Goal: Book appointment/travel/reservation

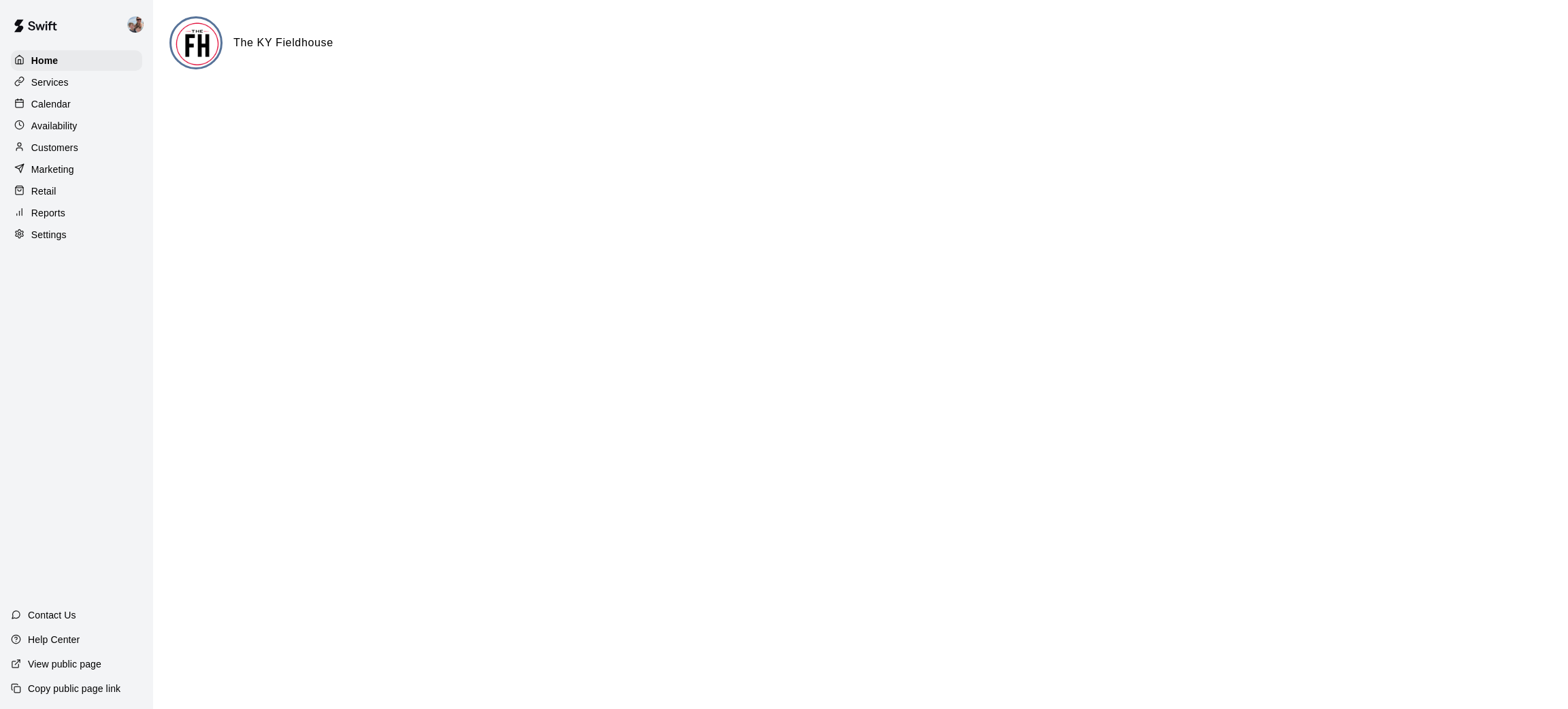
click at [42, 98] on p "Calendar" at bounding box center [51, 104] width 40 height 14
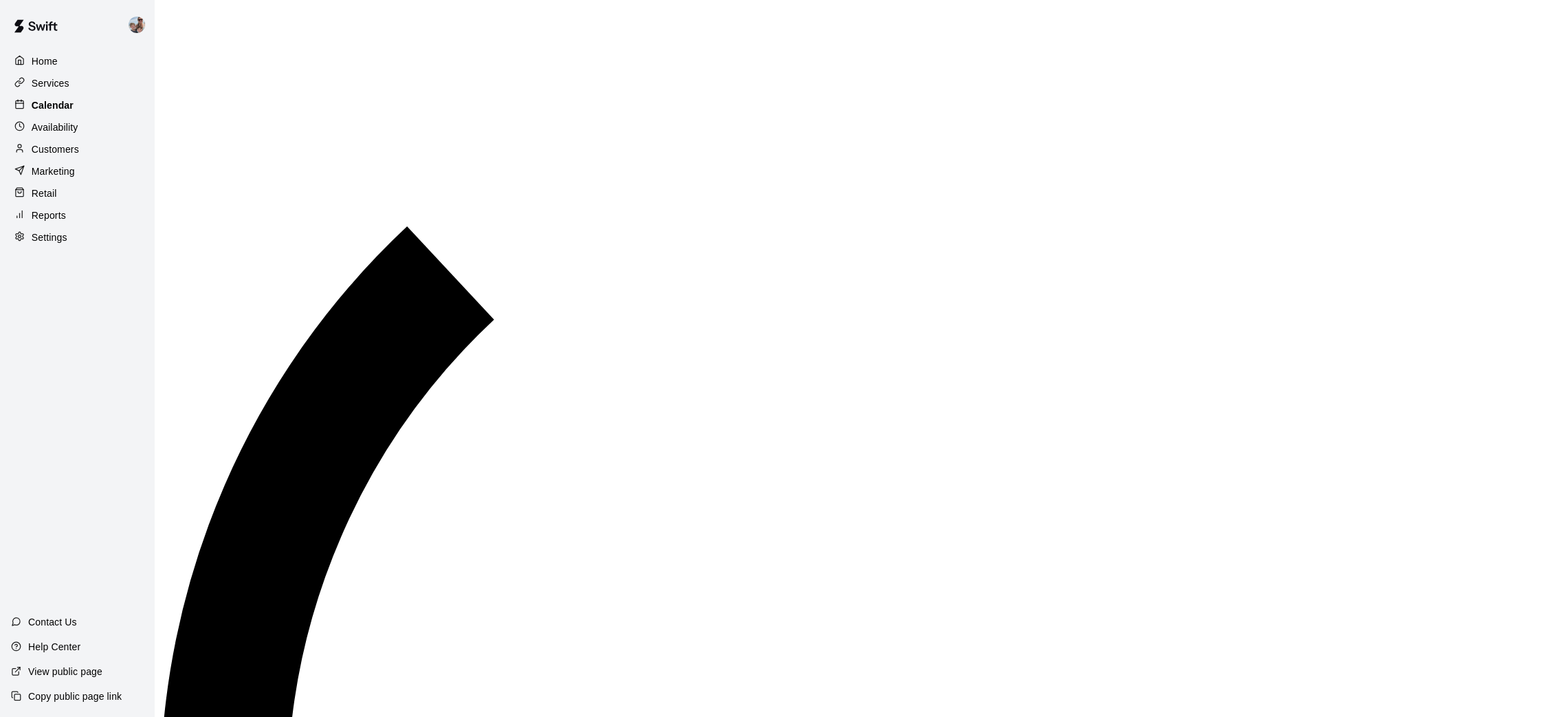
scroll to position [637, 0]
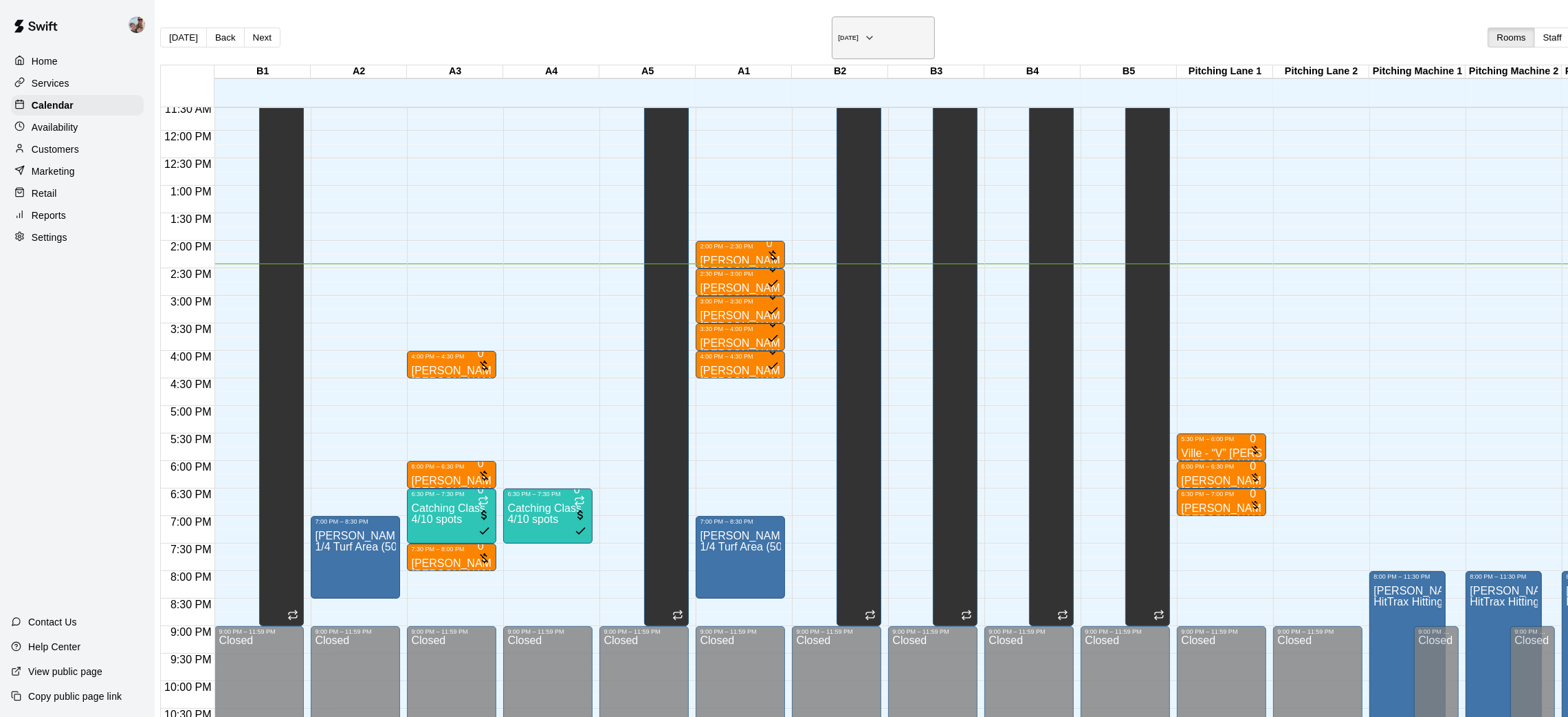
click at [832, 26] on button "[DATE]" at bounding box center [883, 37] width 103 height 42
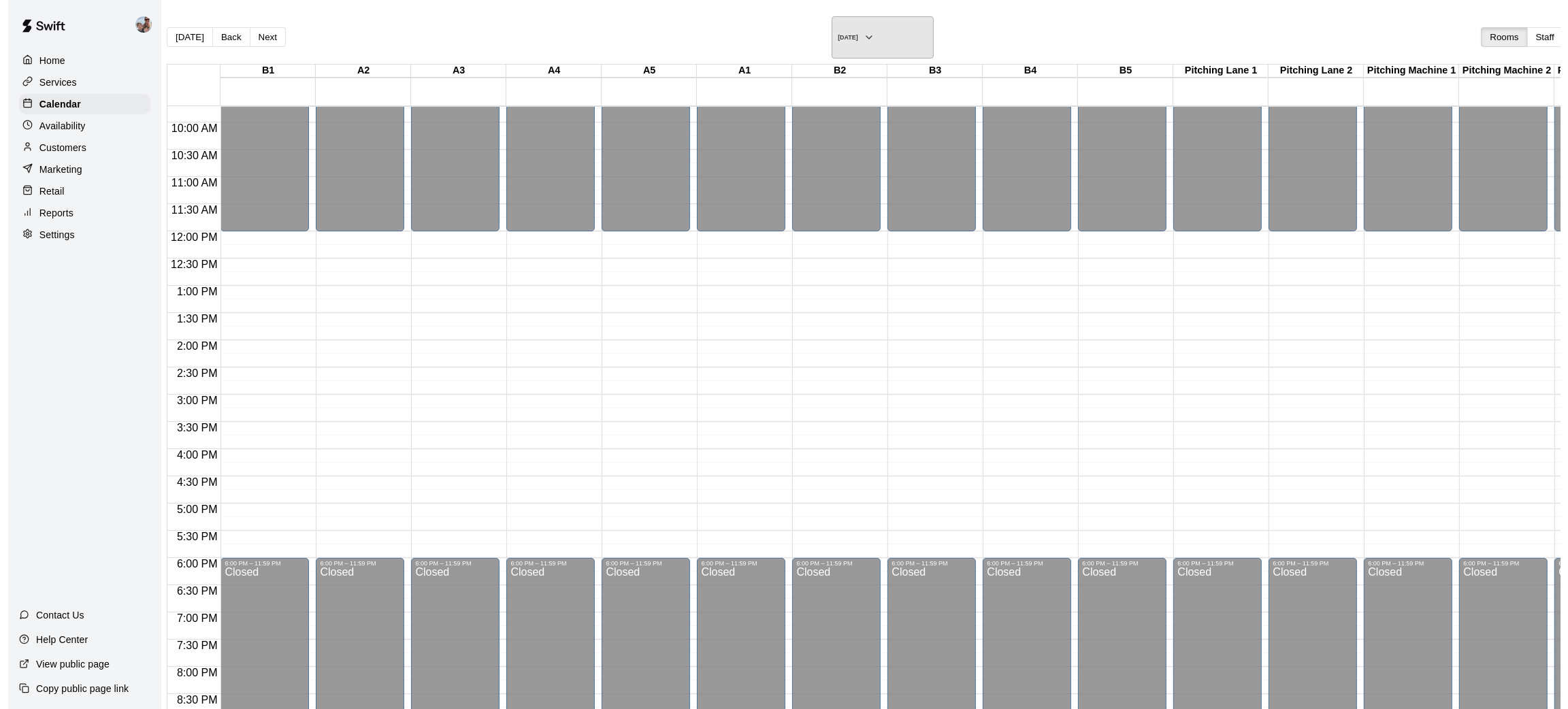
scroll to position [426, 0]
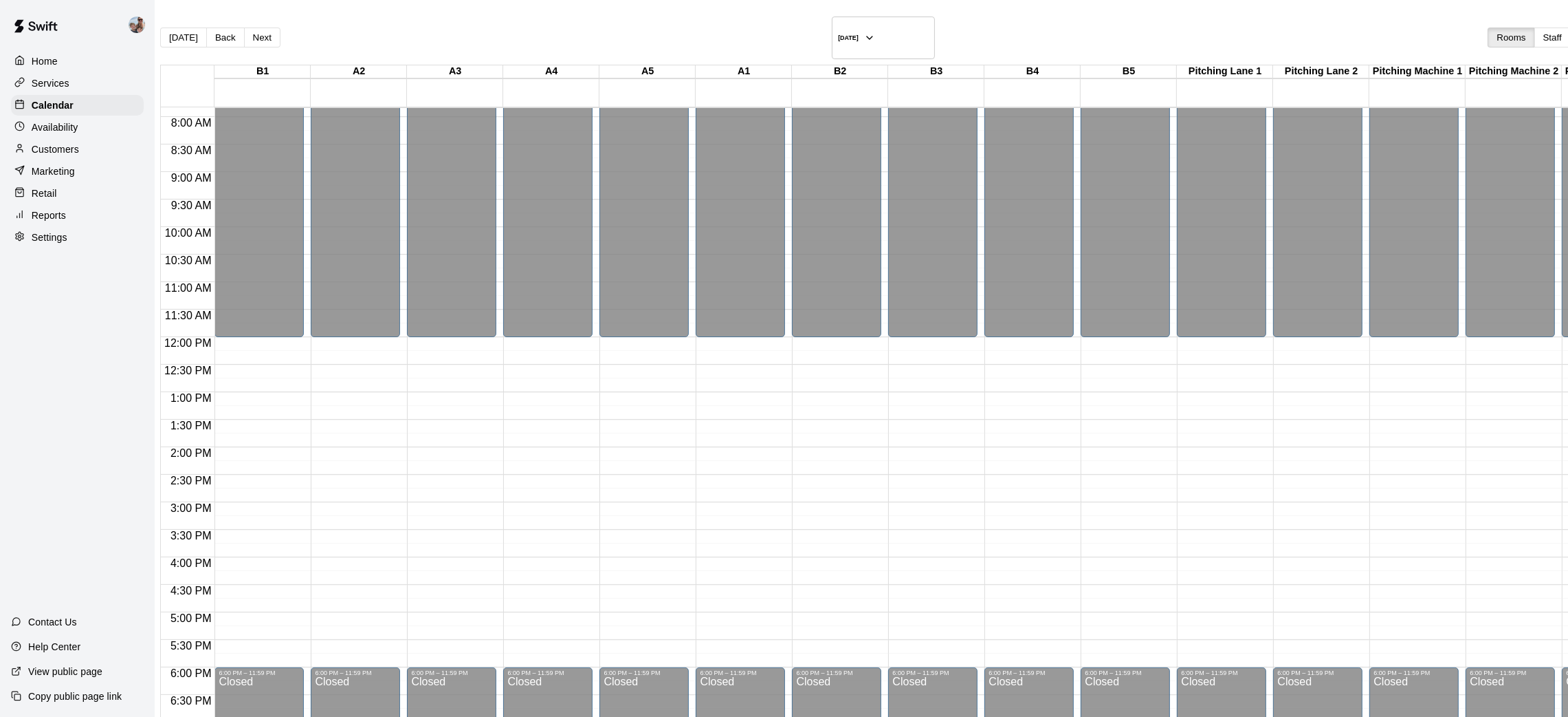
click at [358, 381] on div "12:00 AM – 12:00 PM Closed 6:00 PM – 11:59 PM Closed" at bounding box center [355, 336] width 89 height 1321
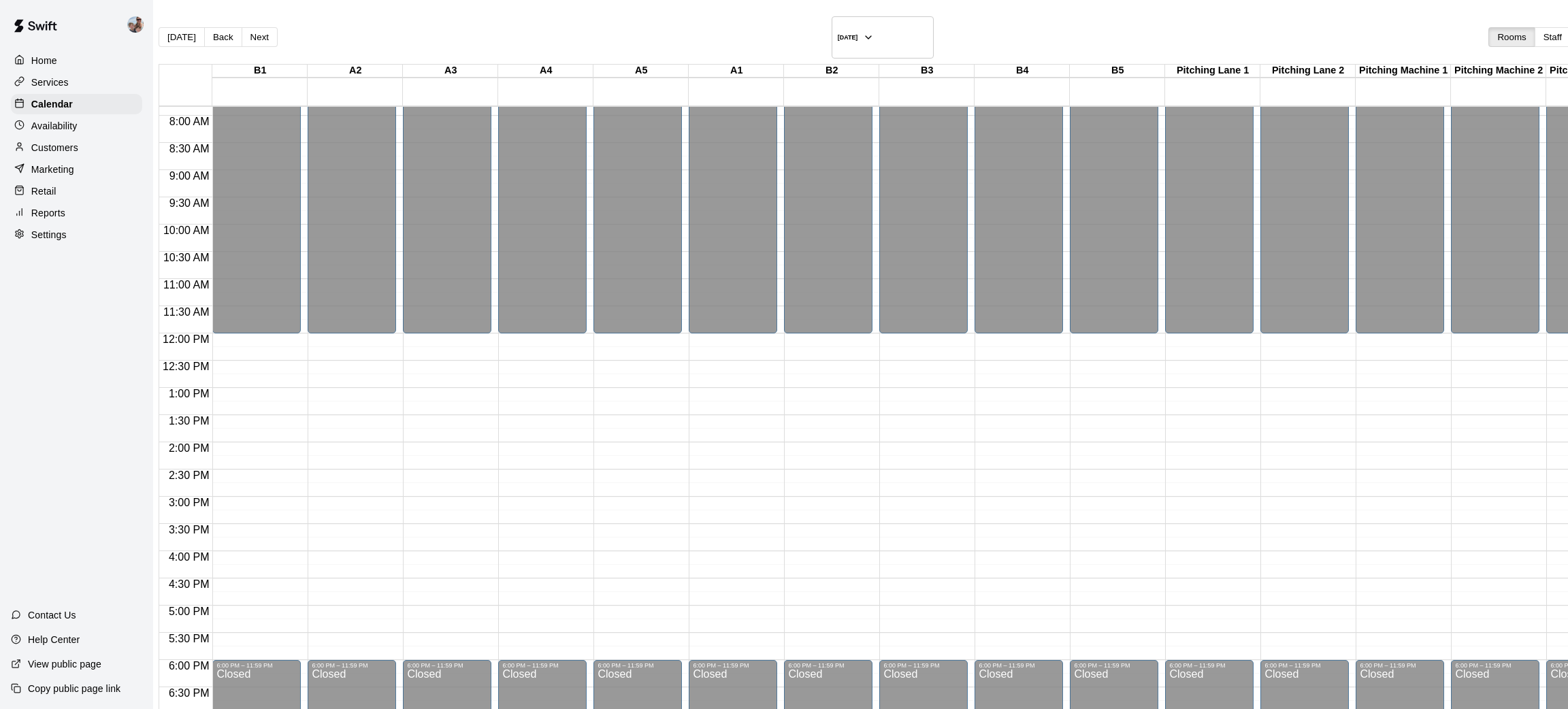
click at [376, 175] on li "Party Package" at bounding box center [223, 169] width 305 height 12
type input "**********"
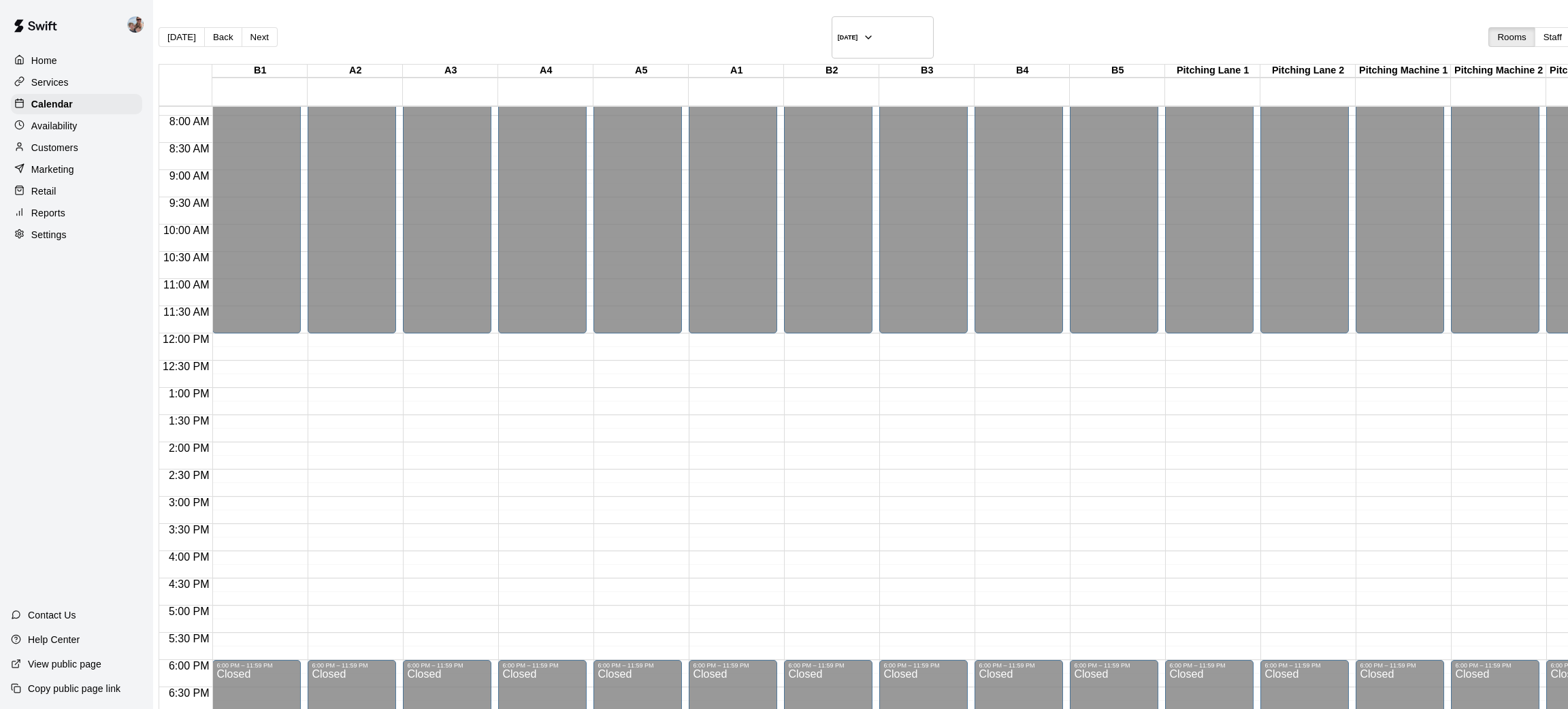
click at [651, 347] on li "03" at bounding box center [659, 340] width 17 height 12
type input "********"
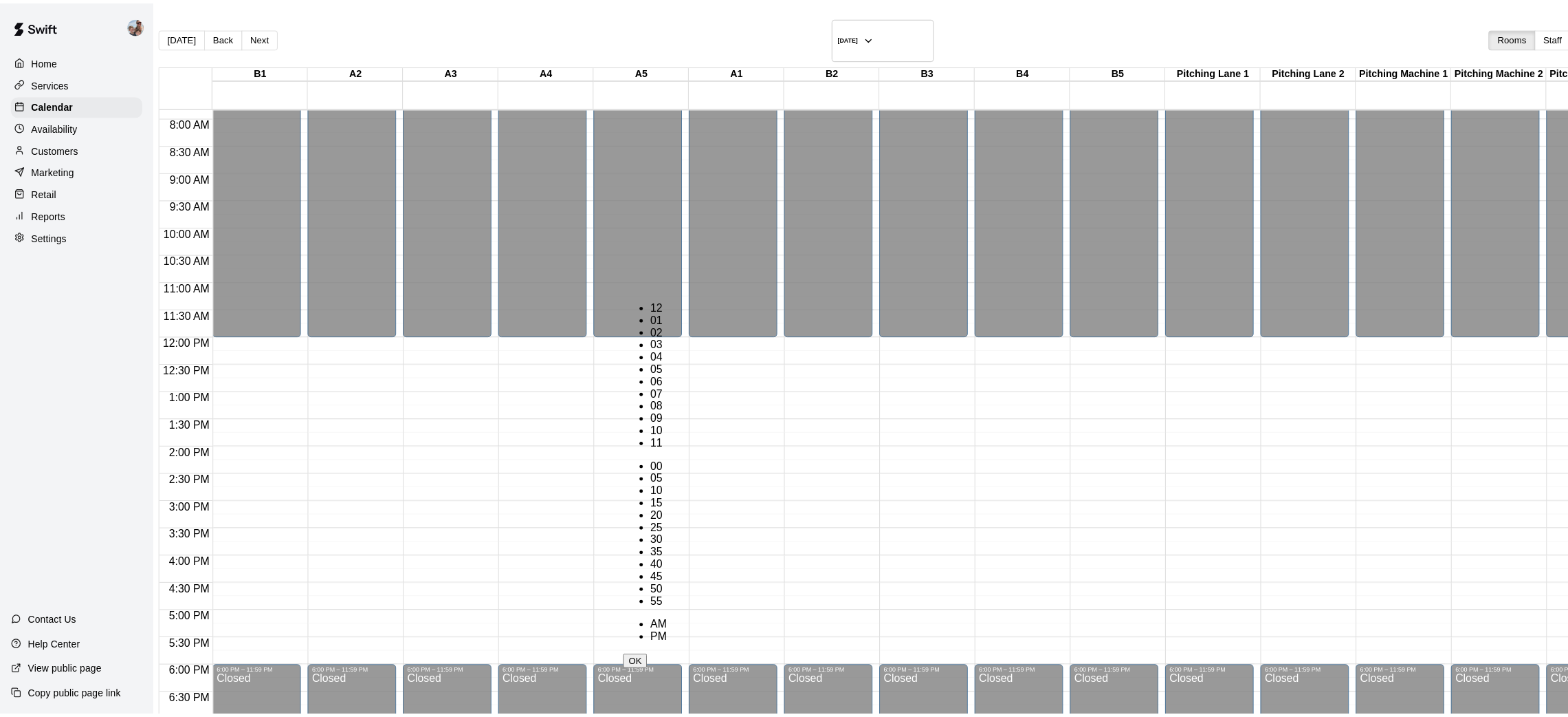
scroll to position [81, 0]
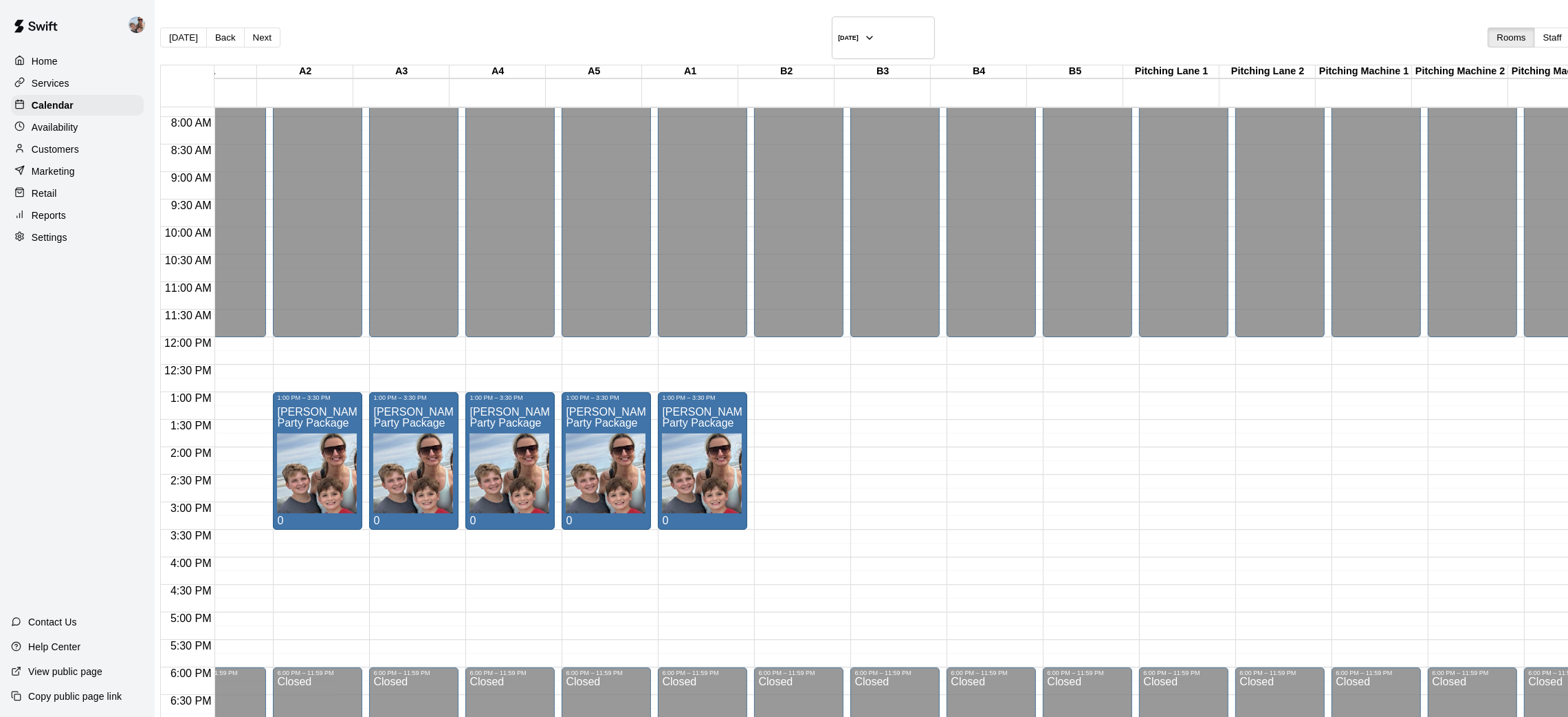
scroll to position [0, 0]
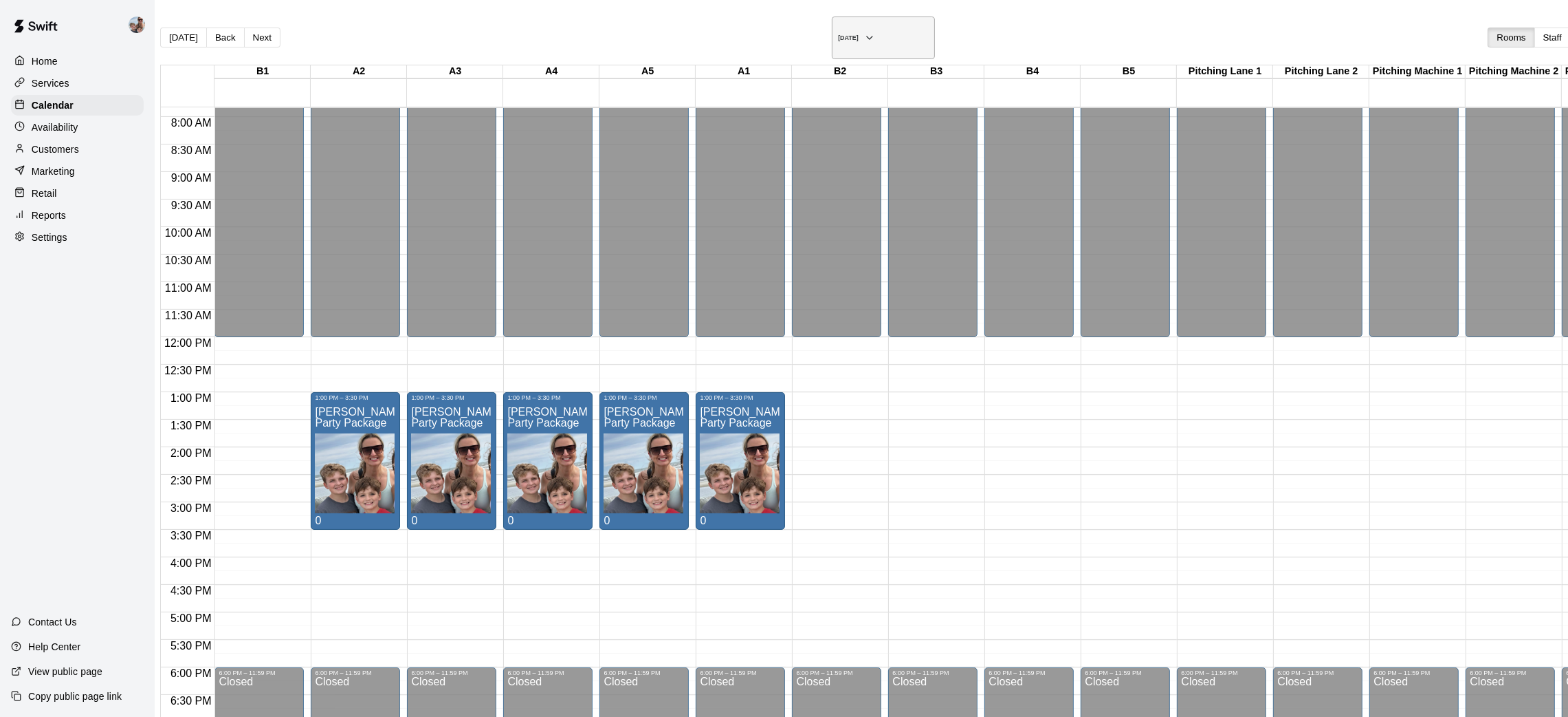
click at [864, 30] on icon "button" at bounding box center [869, 38] width 11 height 17
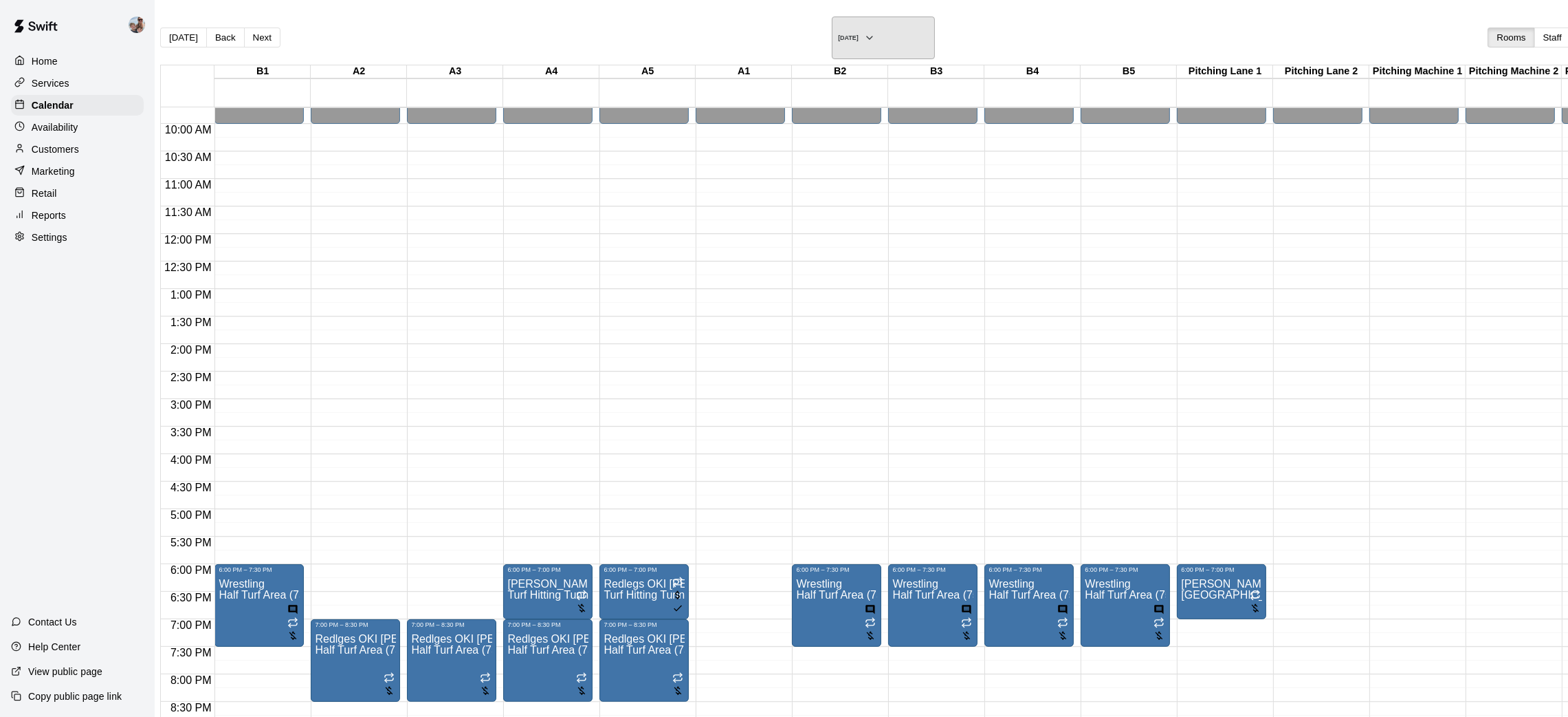
scroll to position [637, 0]
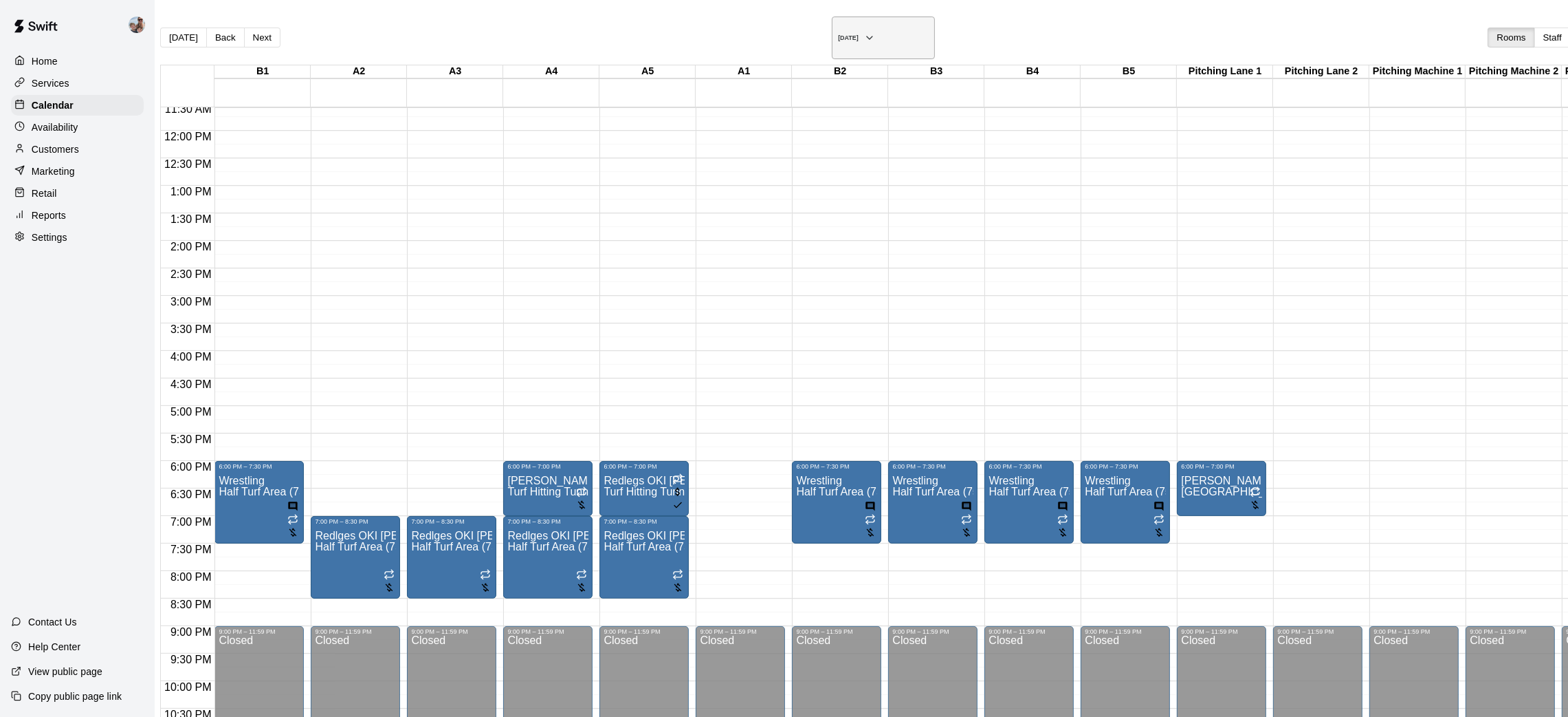
click at [864, 30] on icon "button" at bounding box center [869, 38] width 11 height 17
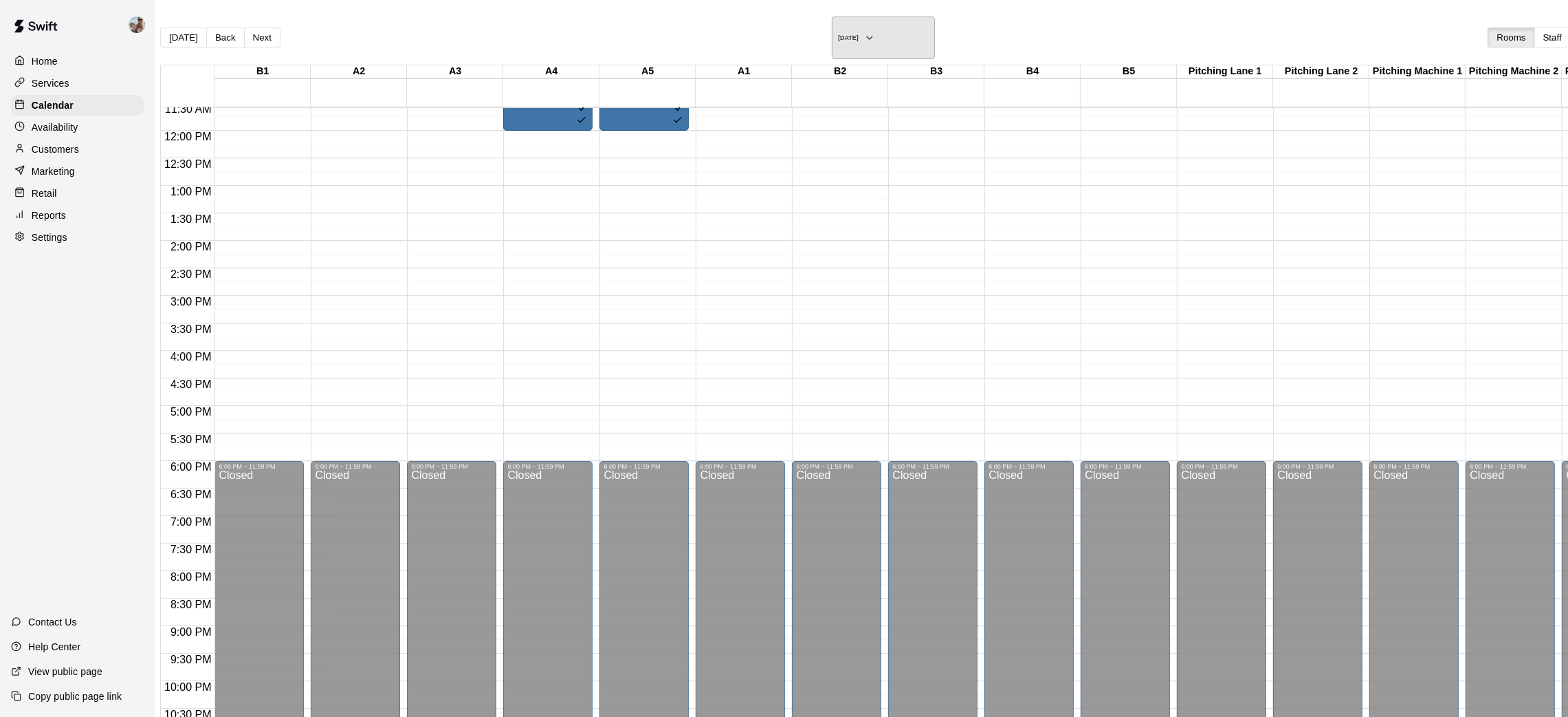
scroll to position [431, 0]
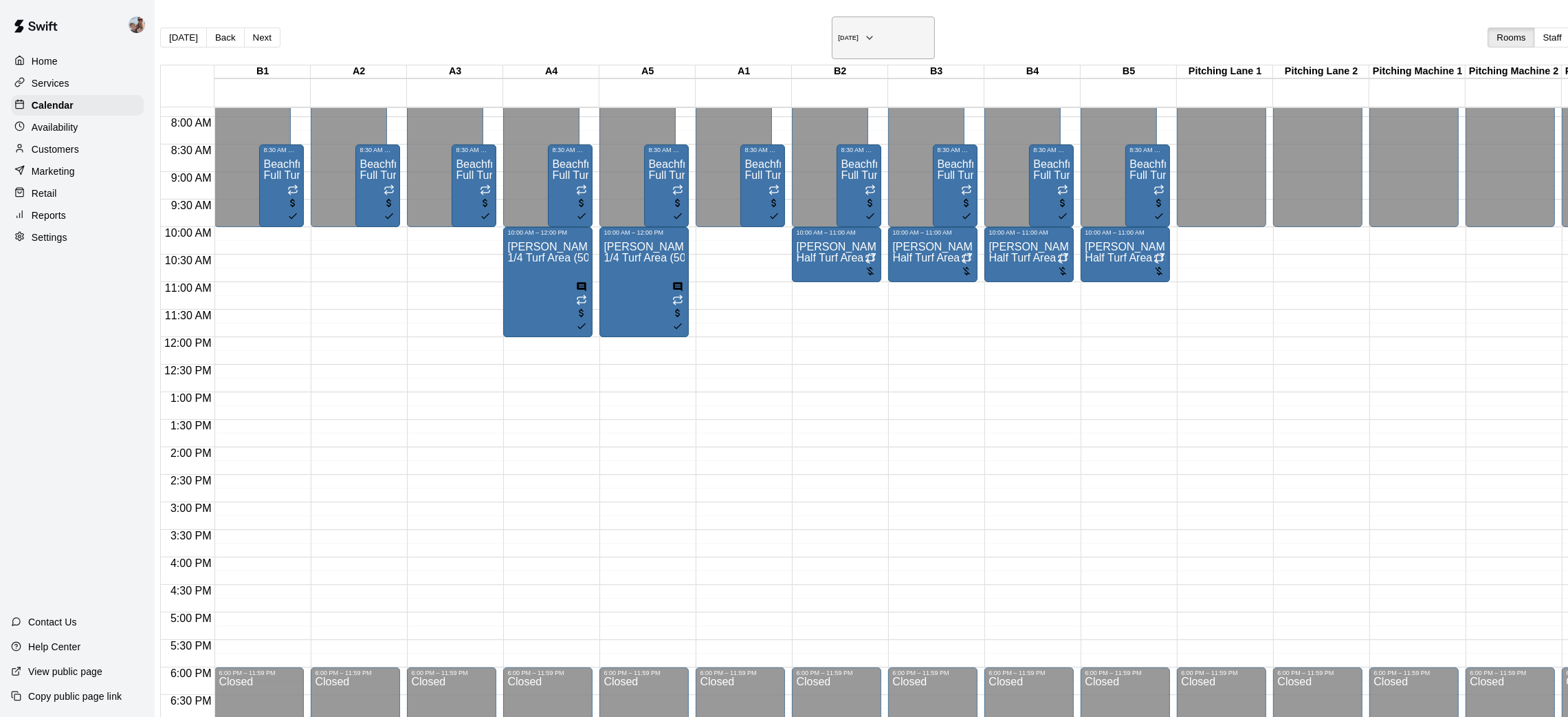
click at [864, 30] on icon "button" at bounding box center [869, 38] width 11 height 17
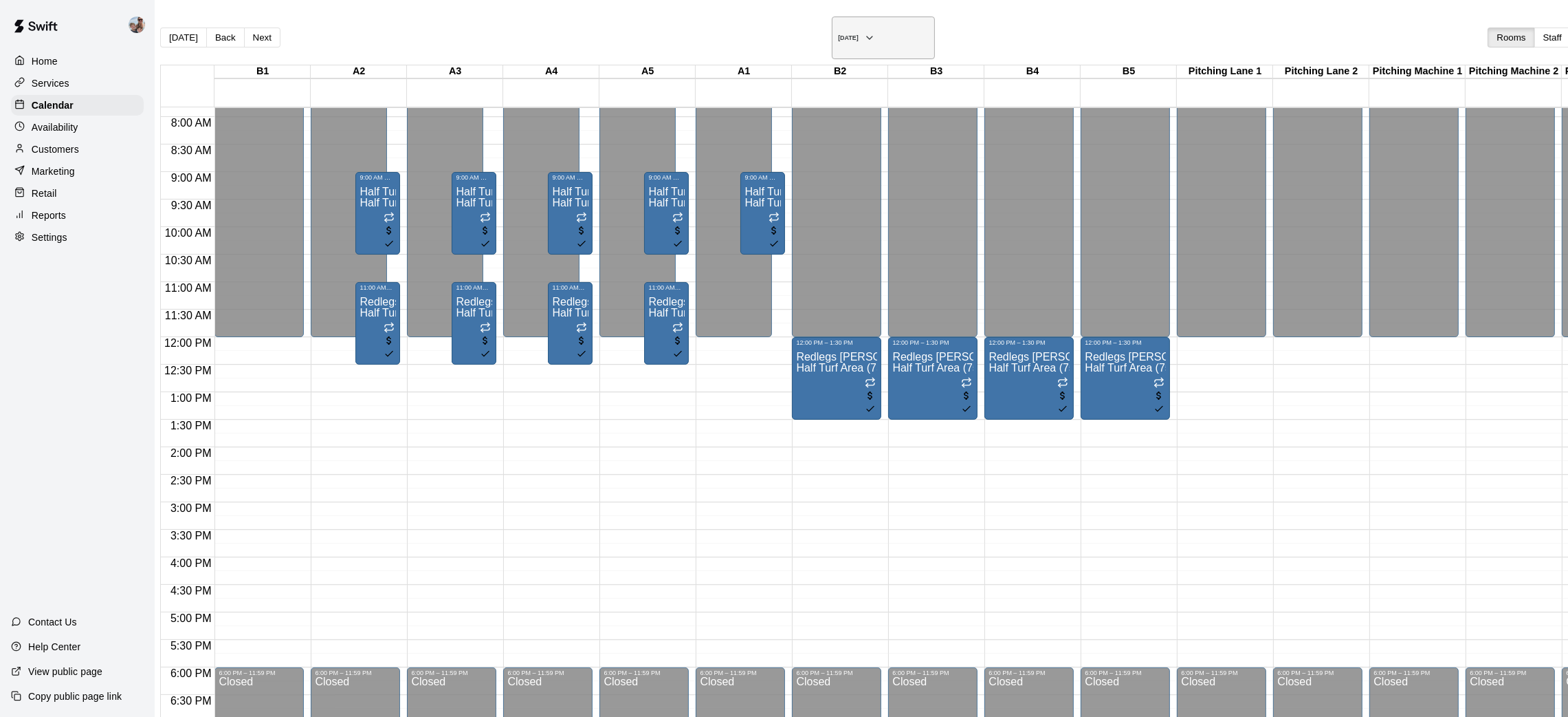
click at [832, 27] on button "[DATE]" at bounding box center [883, 37] width 103 height 42
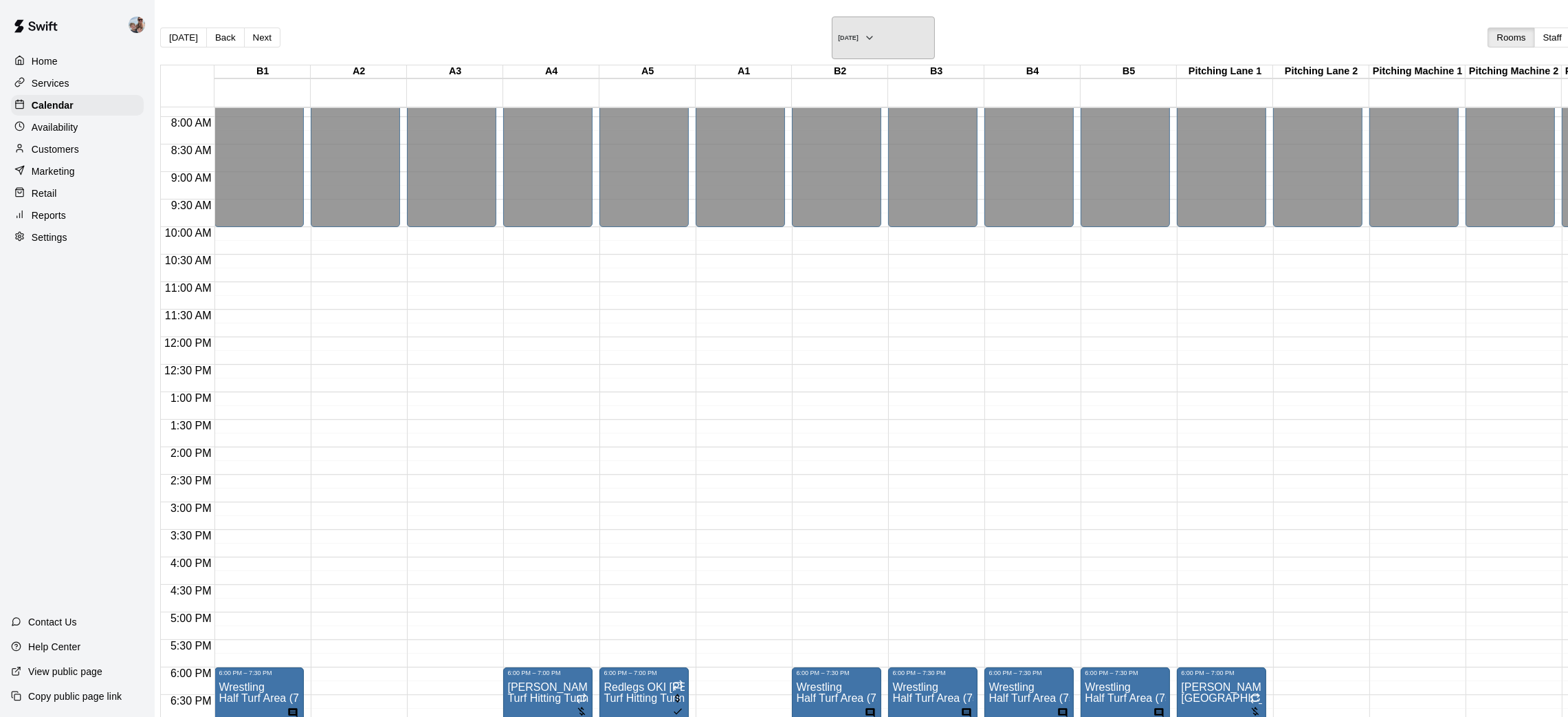
scroll to position [534, 0]
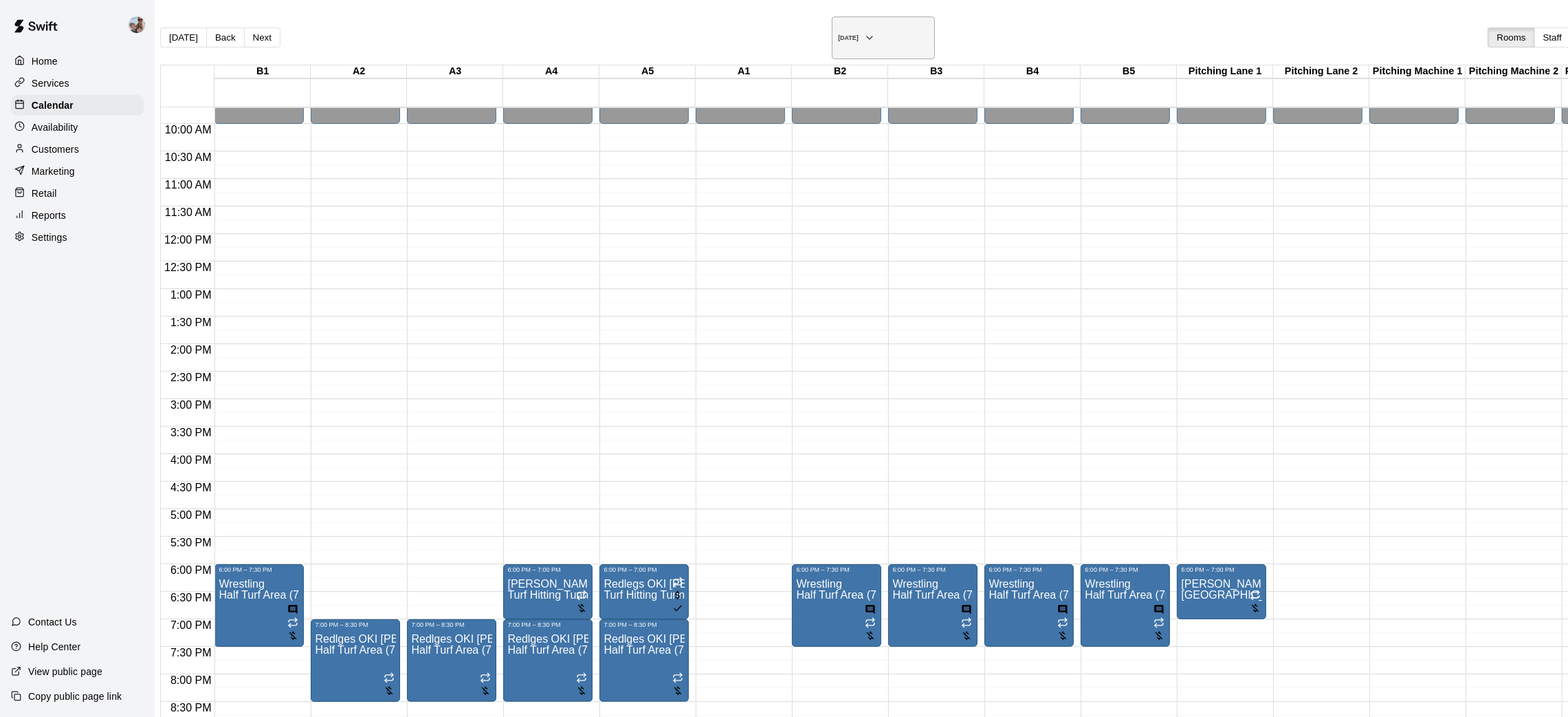
click at [864, 30] on icon "button" at bounding box center [869, 38] width 11 height 17
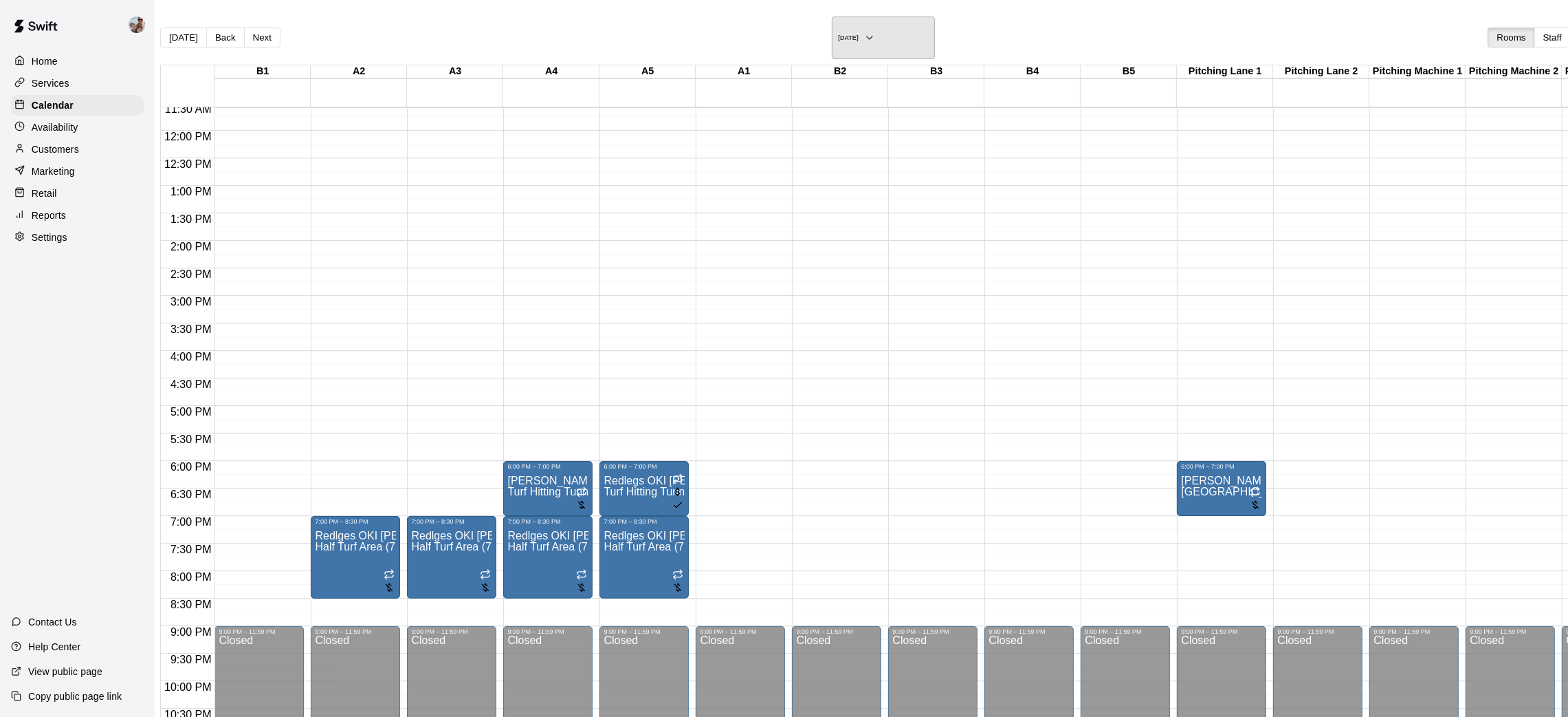
scroll to position [431, 0]
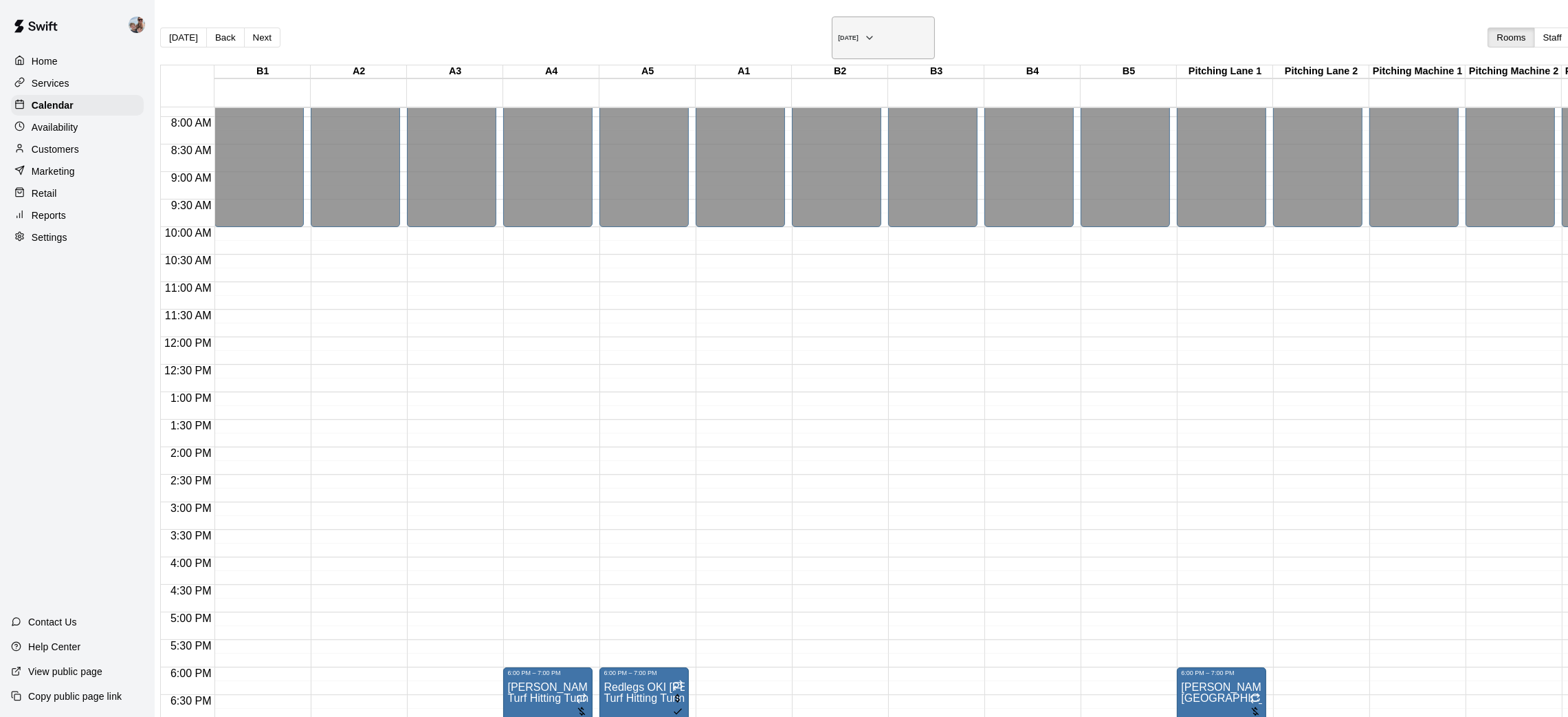
click at [832, 20] on button "[DATE]" at bounding box center [883, 37] width 103 height 42
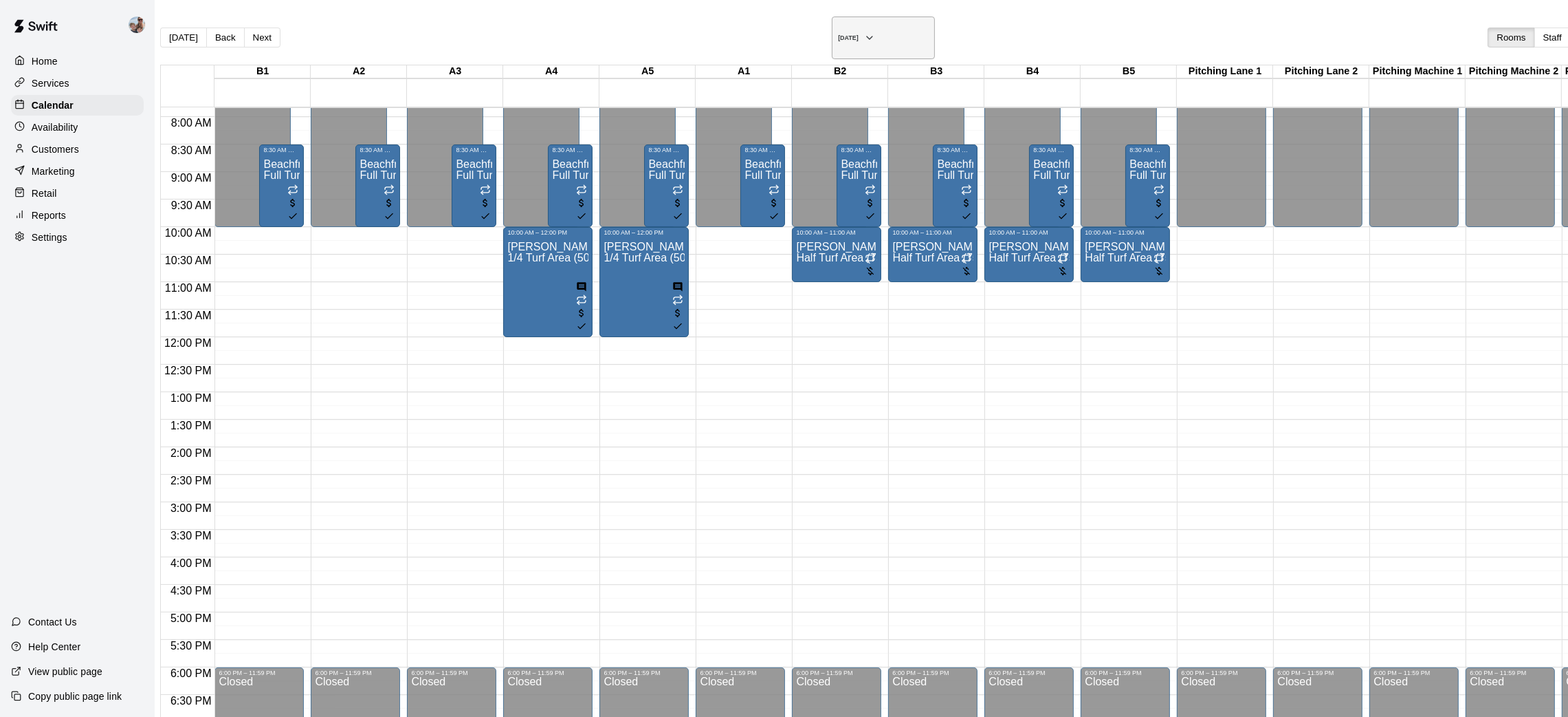
click at [864, 37] on icon "button" at bounding box center [869, 38] width 11 height 17
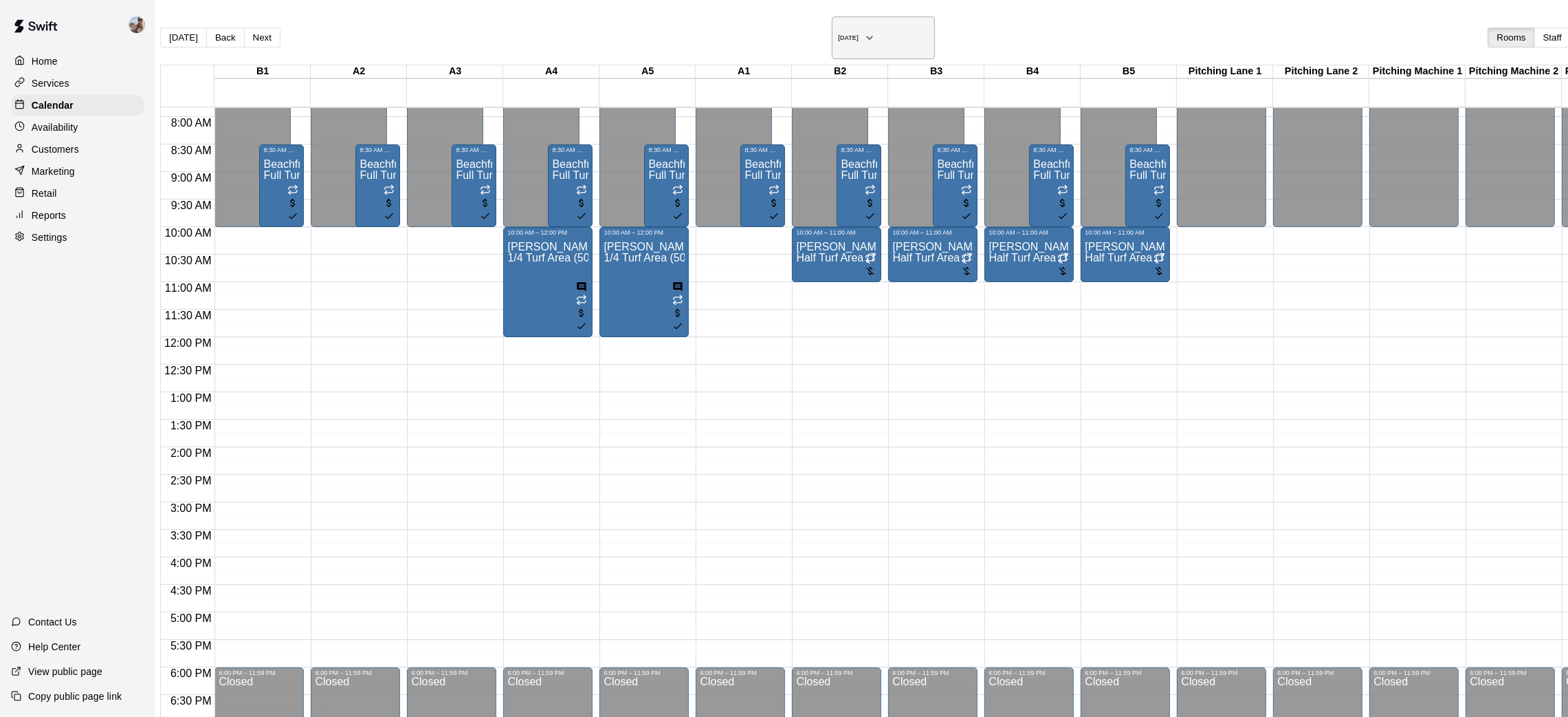
click at [864, 30] on icon "button" at bounding box center [869, 38] width 11 height 17
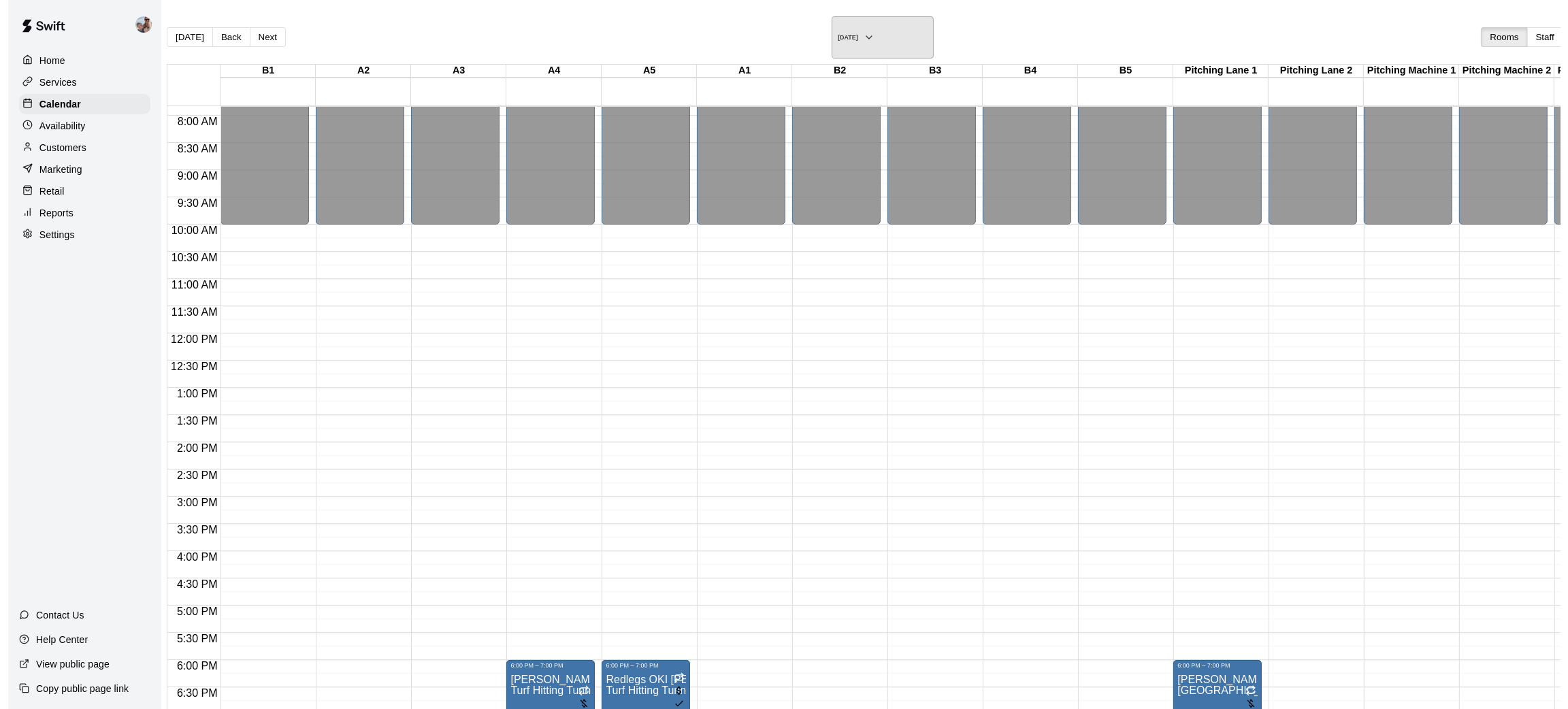
scroll to position [630, 0]
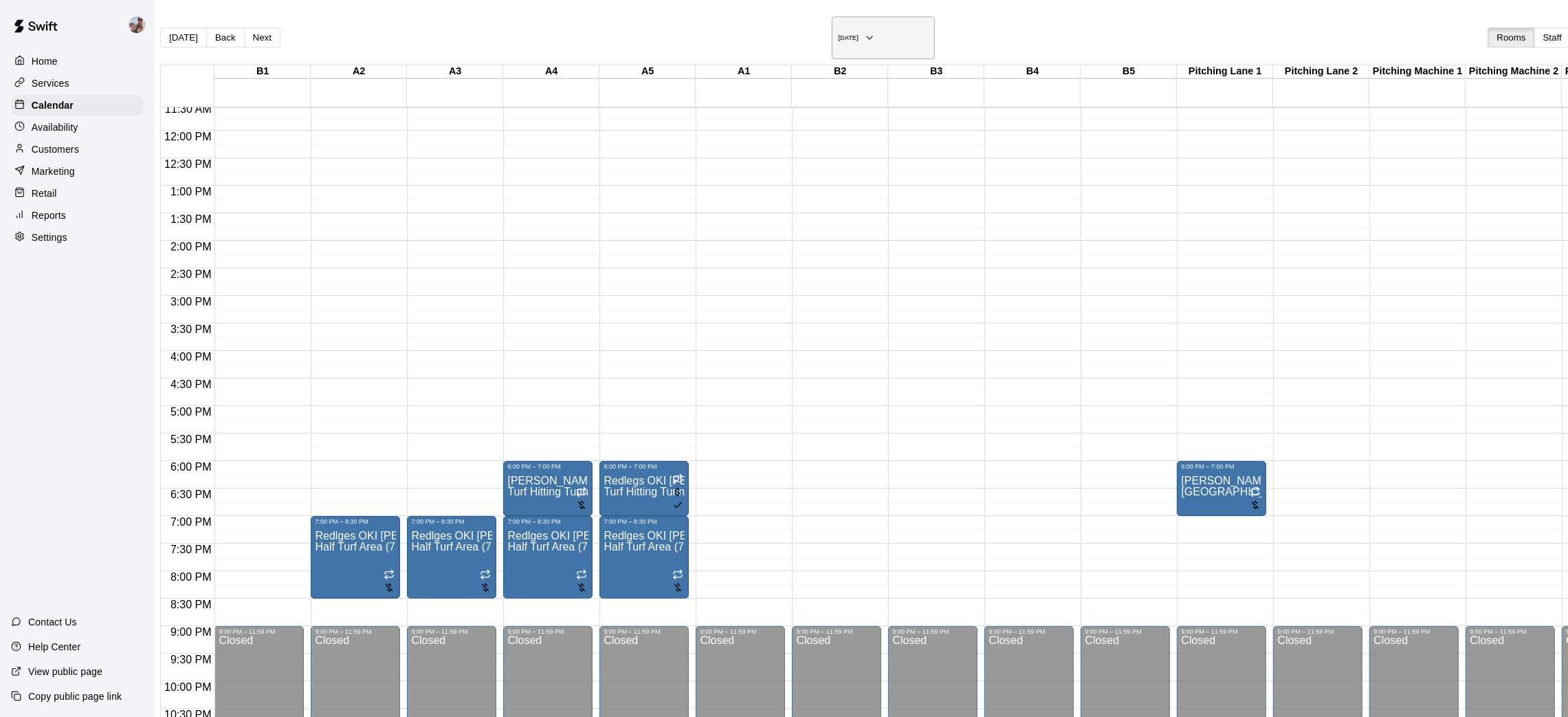
click at [864, 31] on icon "button" at bounding box center [869, 38] width 11 height 17
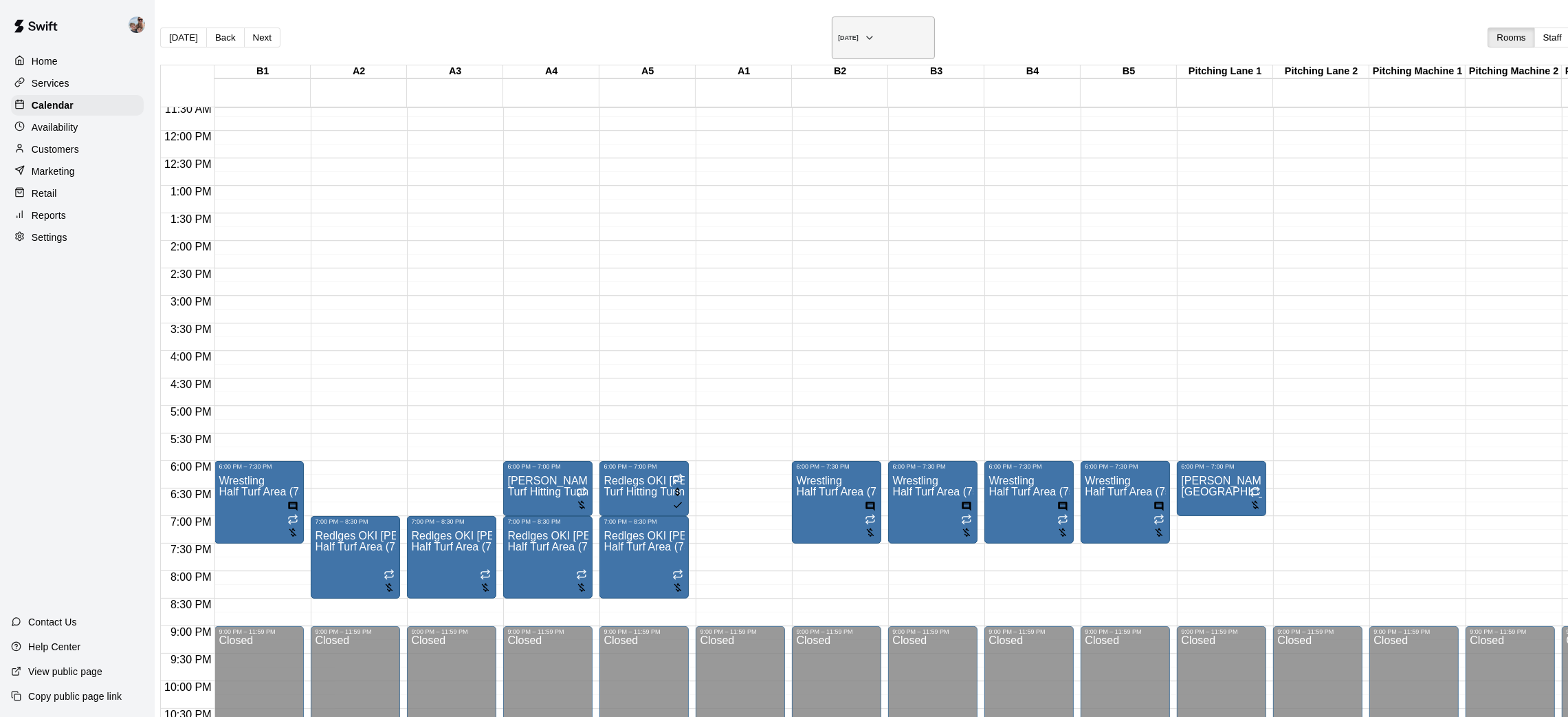
click at [864, 32] on icon "button" at bounding box center [869, 38] width 11 height 17
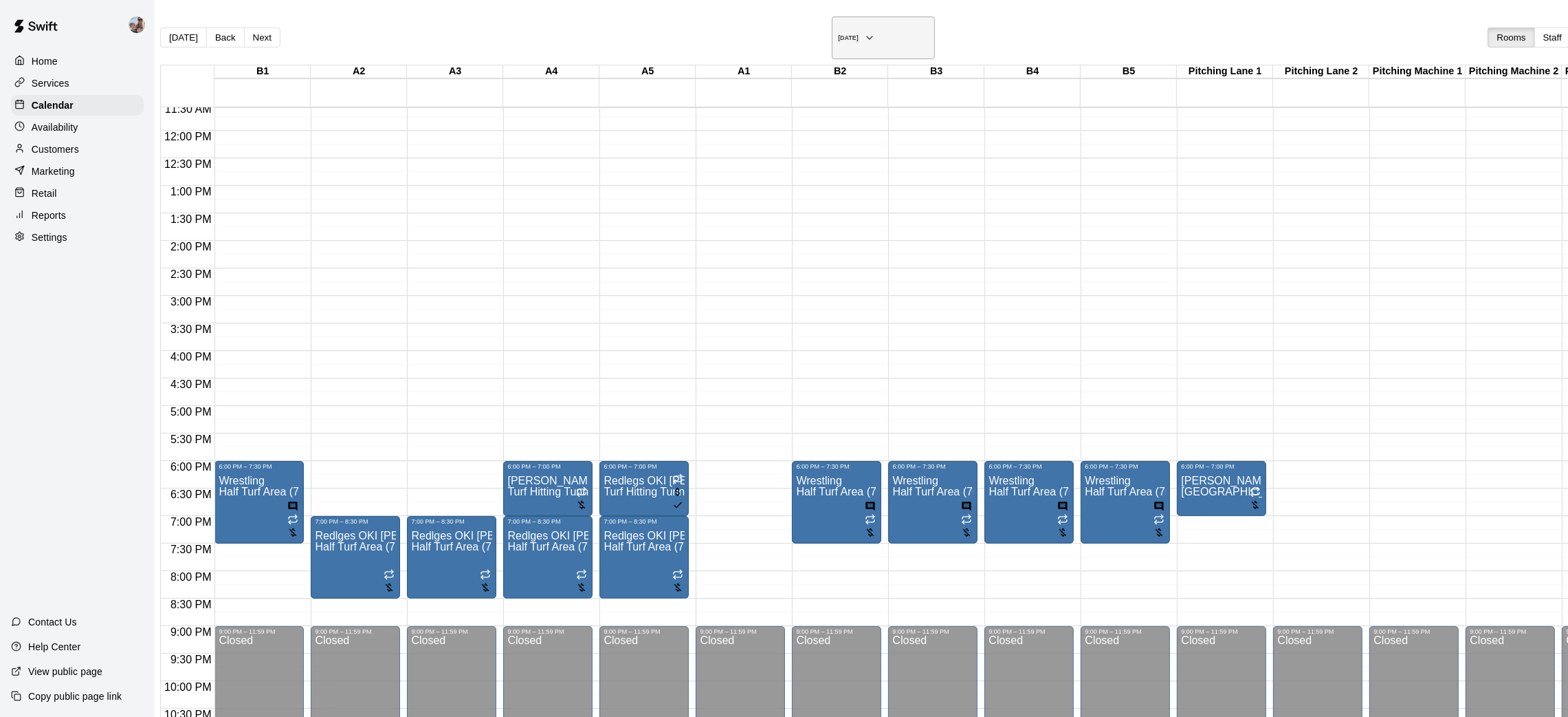
click at [832, 35] on button "[DATE]" at bounding box center [883, 37] width 103 height 42
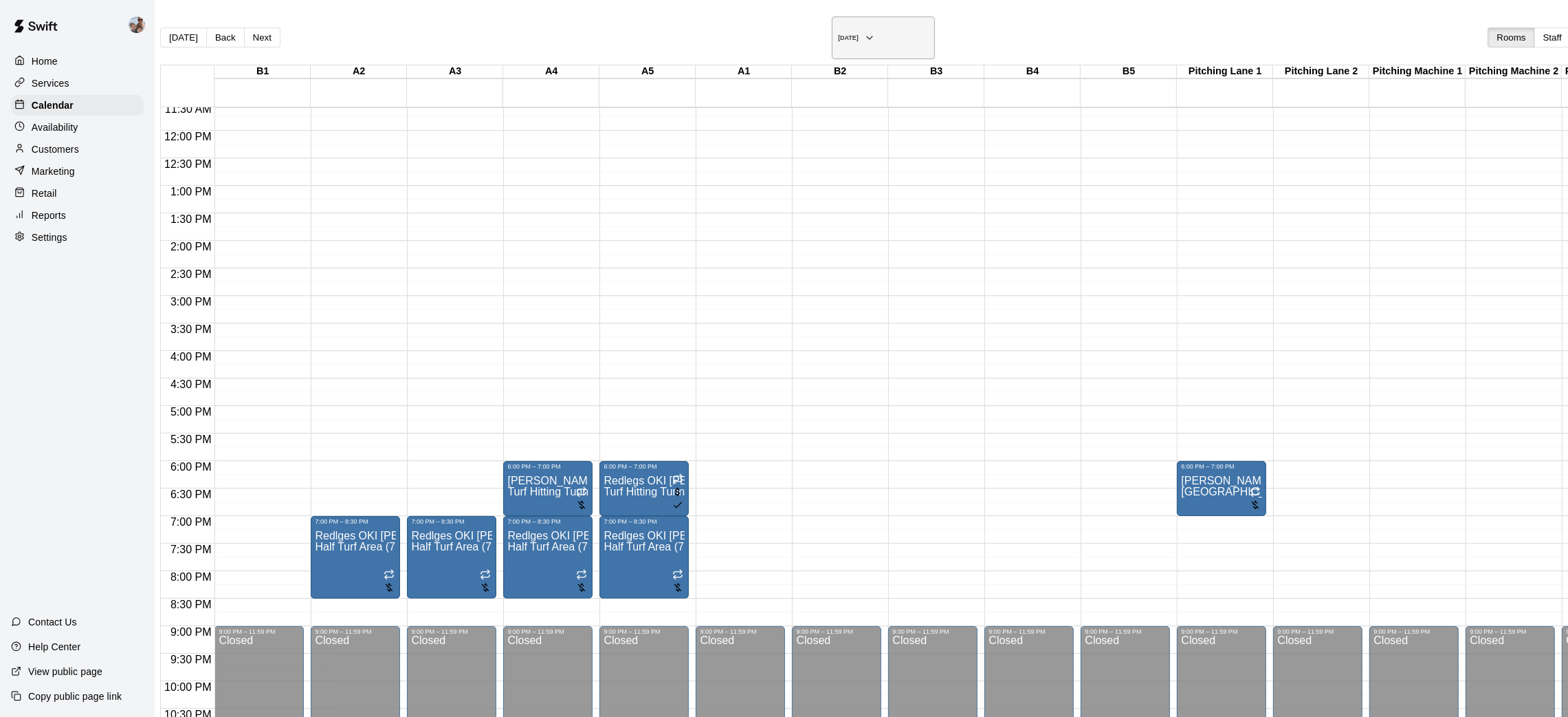
click at [832, 38] on button "[DATE]" at bounding box center [883, 37] width 103 height 42
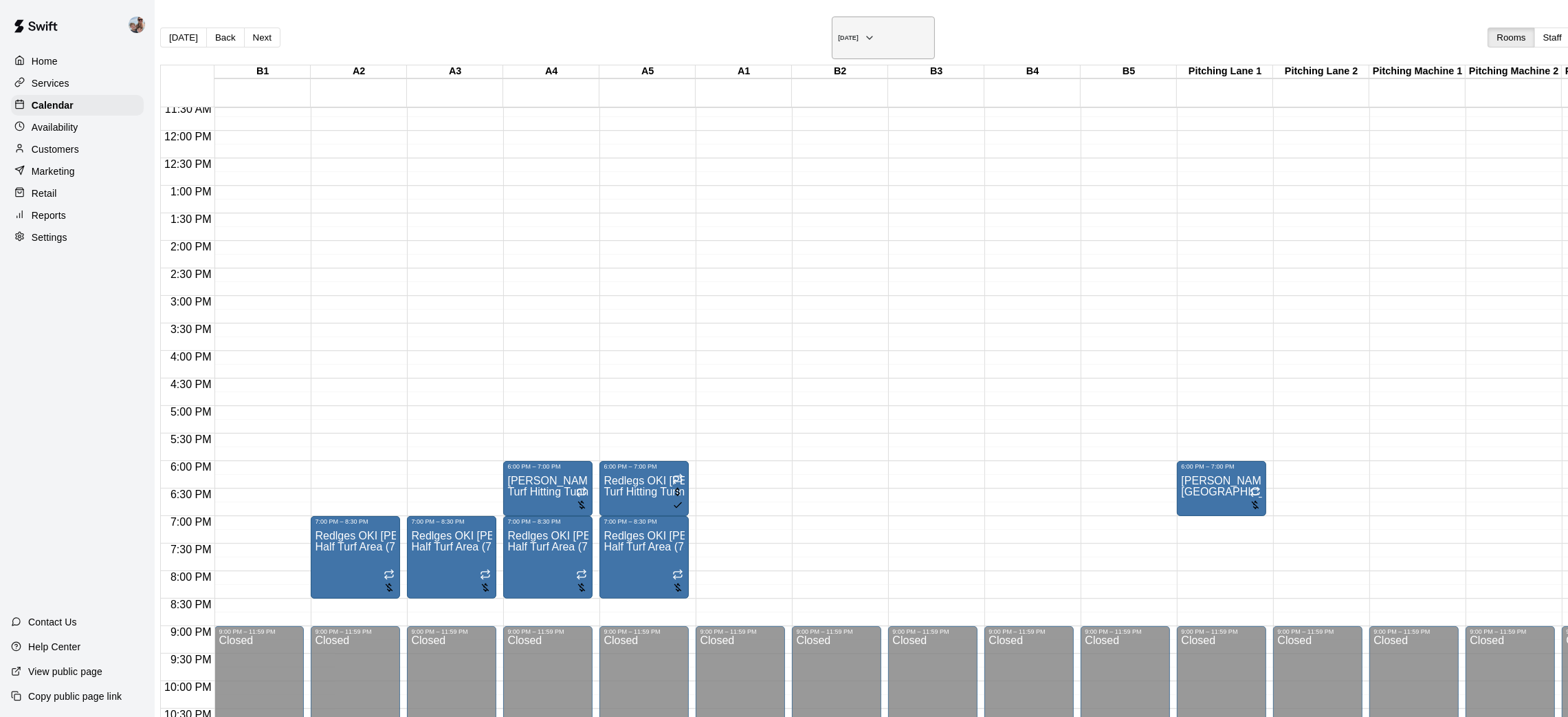
click at [864, 35] on icon "button" at bounding box center [869, 38] width 11 height 17
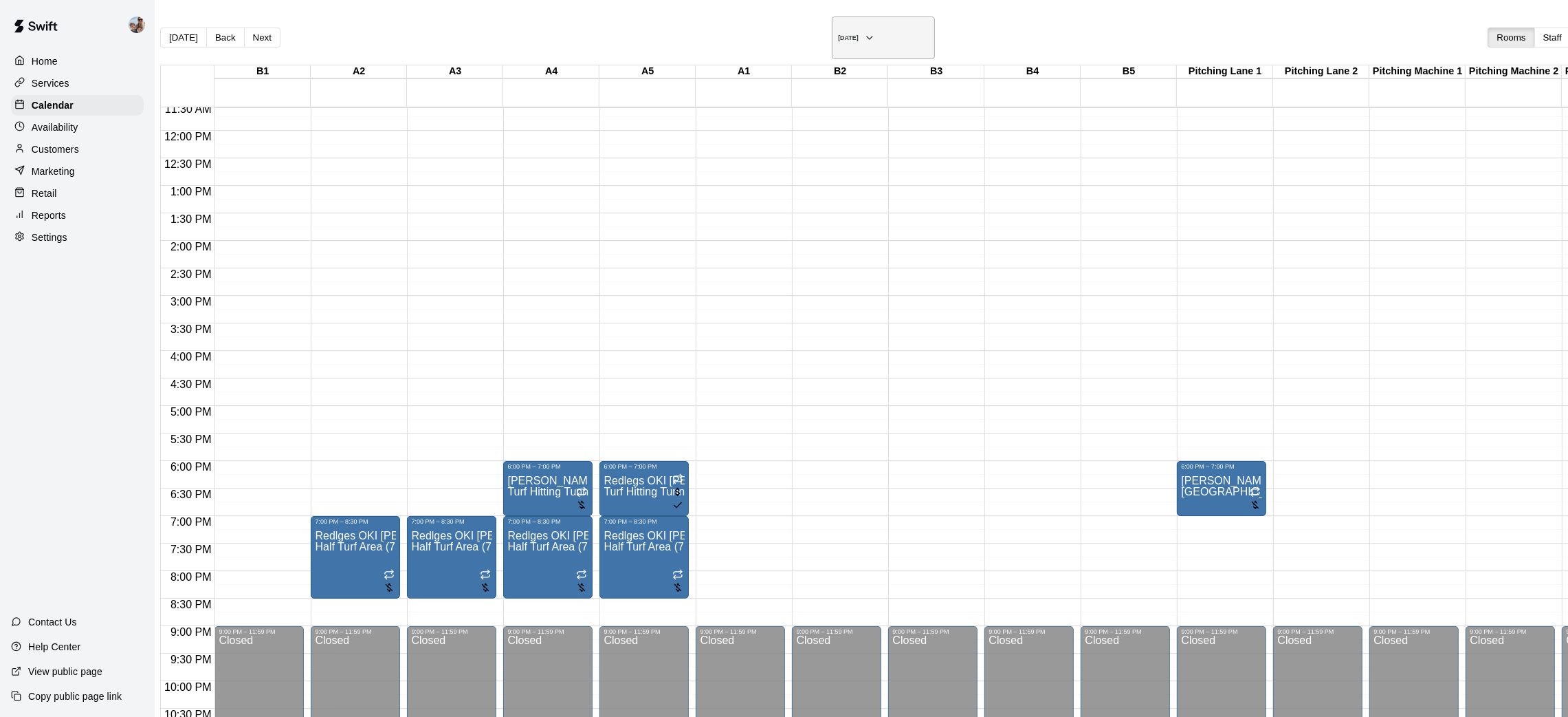
click at [864, 33] on icon "button" at bounding box center [869, 38] width 11 height 17
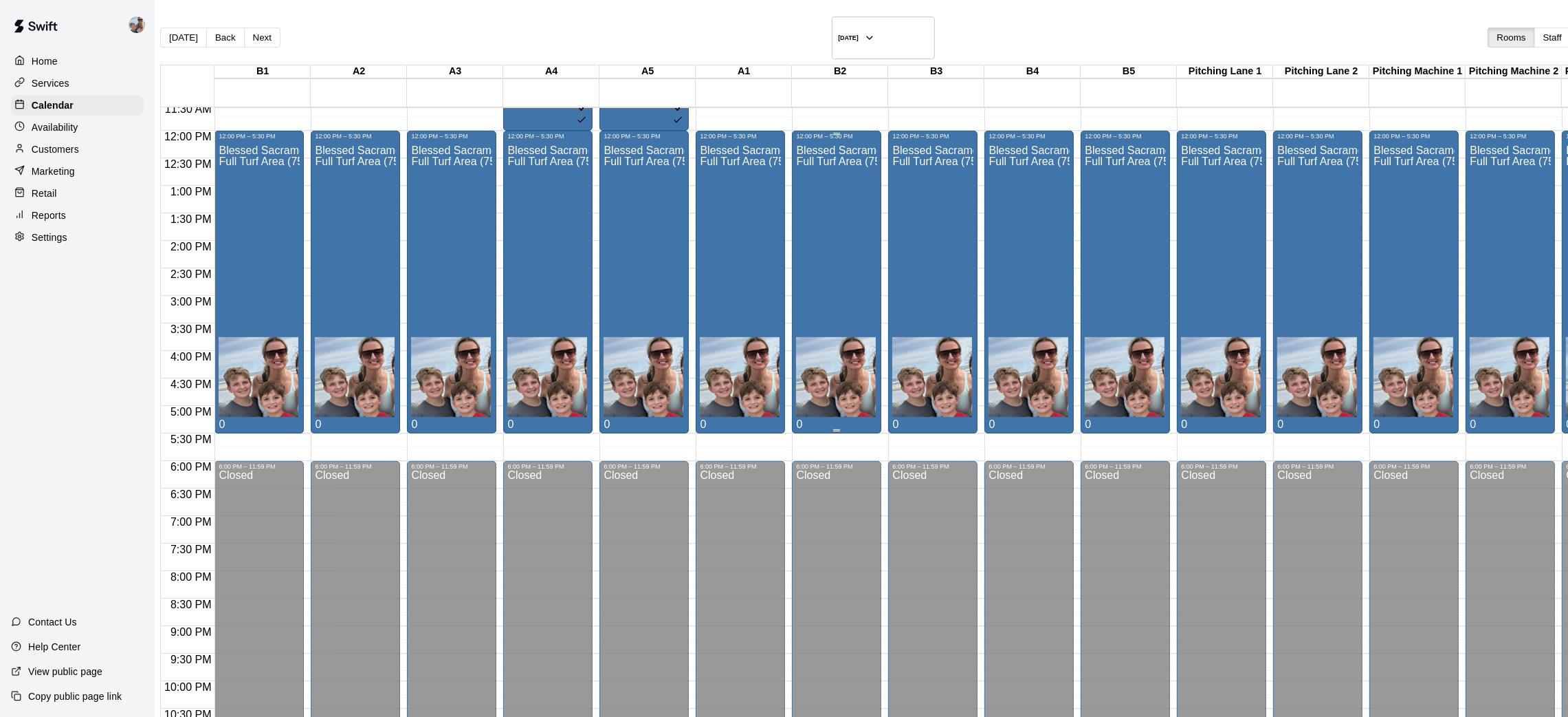
click at [844, 239] on div "Blessed Sacrament (2 events) Full Turf Area (75ft x 100ft)" at bounding box center [836, 498] width 81 height 717
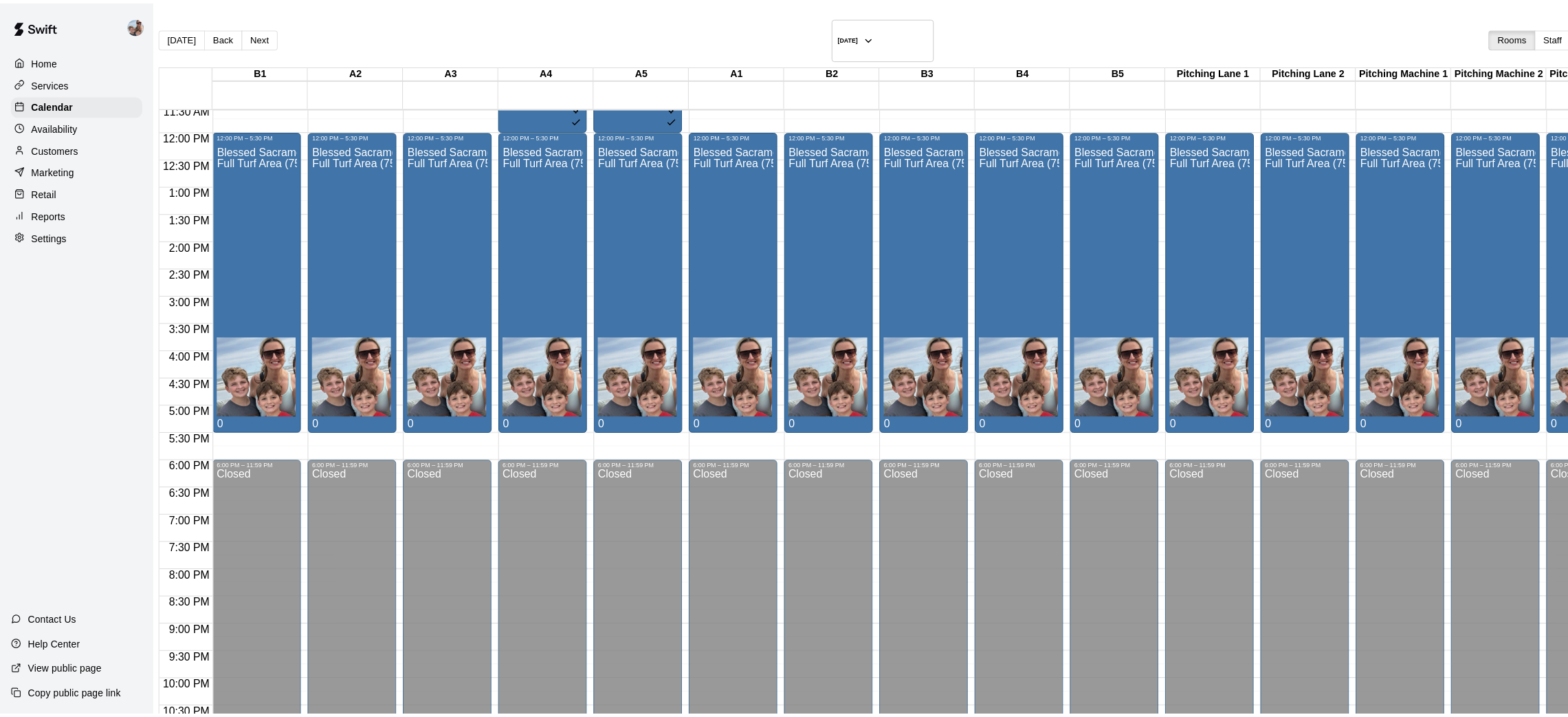
scroll to position [0, 0]
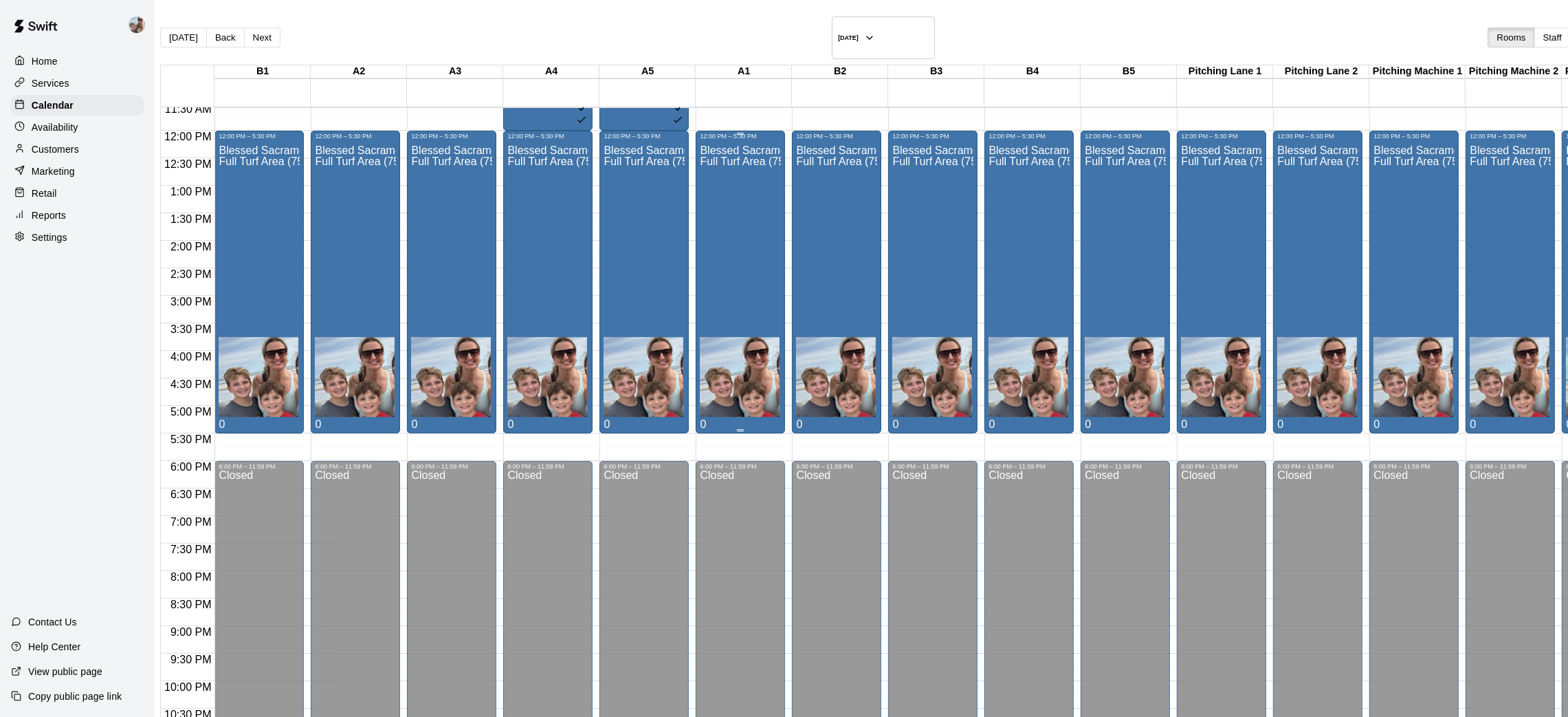
click at [762, 202] on div "Blessed Sacrament (2 events) Full Turf Area (75ft x 100ft)" at bounding box center [740, 498] width 81 height 717
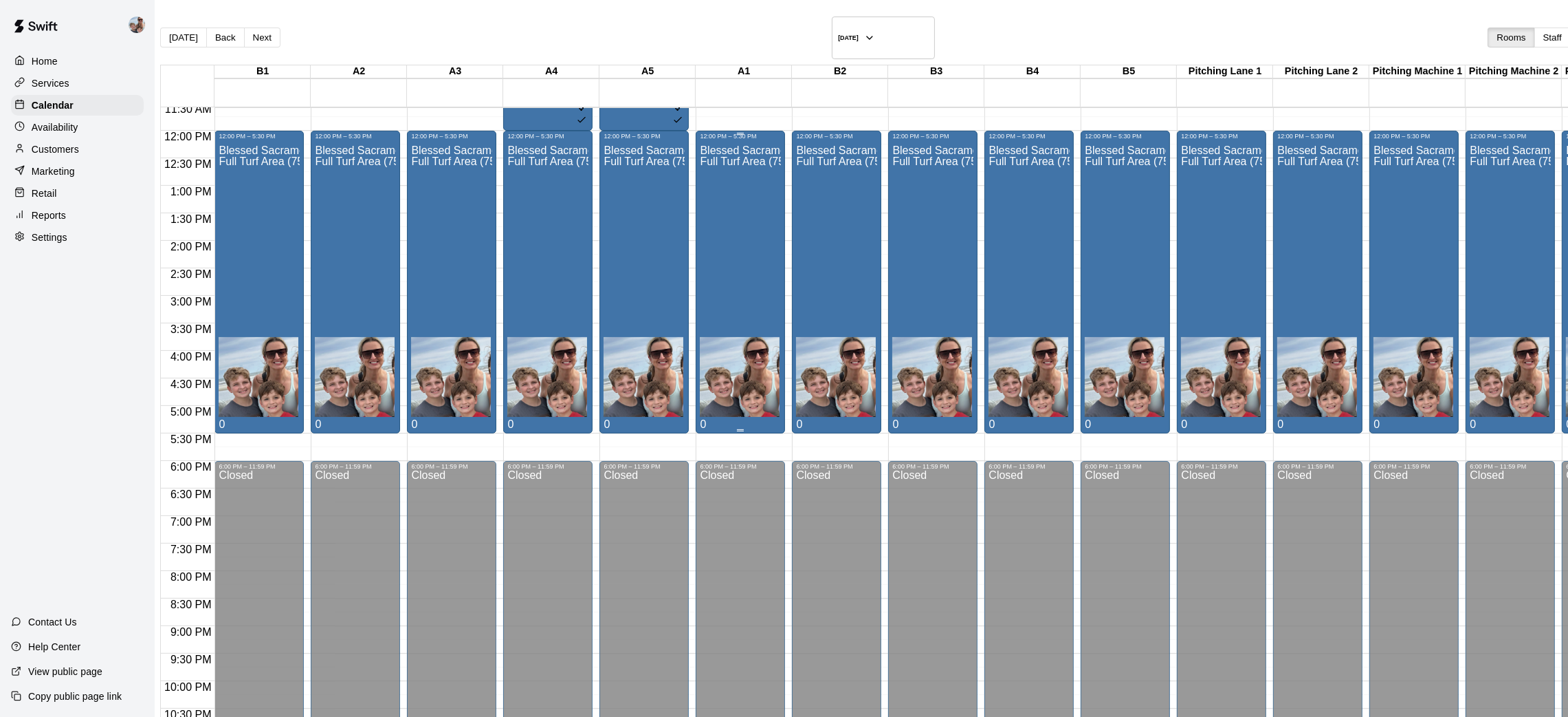
click at [737, 201] on div "Blessed Sacrament (2 events) Full Turf Area (75ft x 100ft)" at bounding box center [740, 498] width 81 height 717
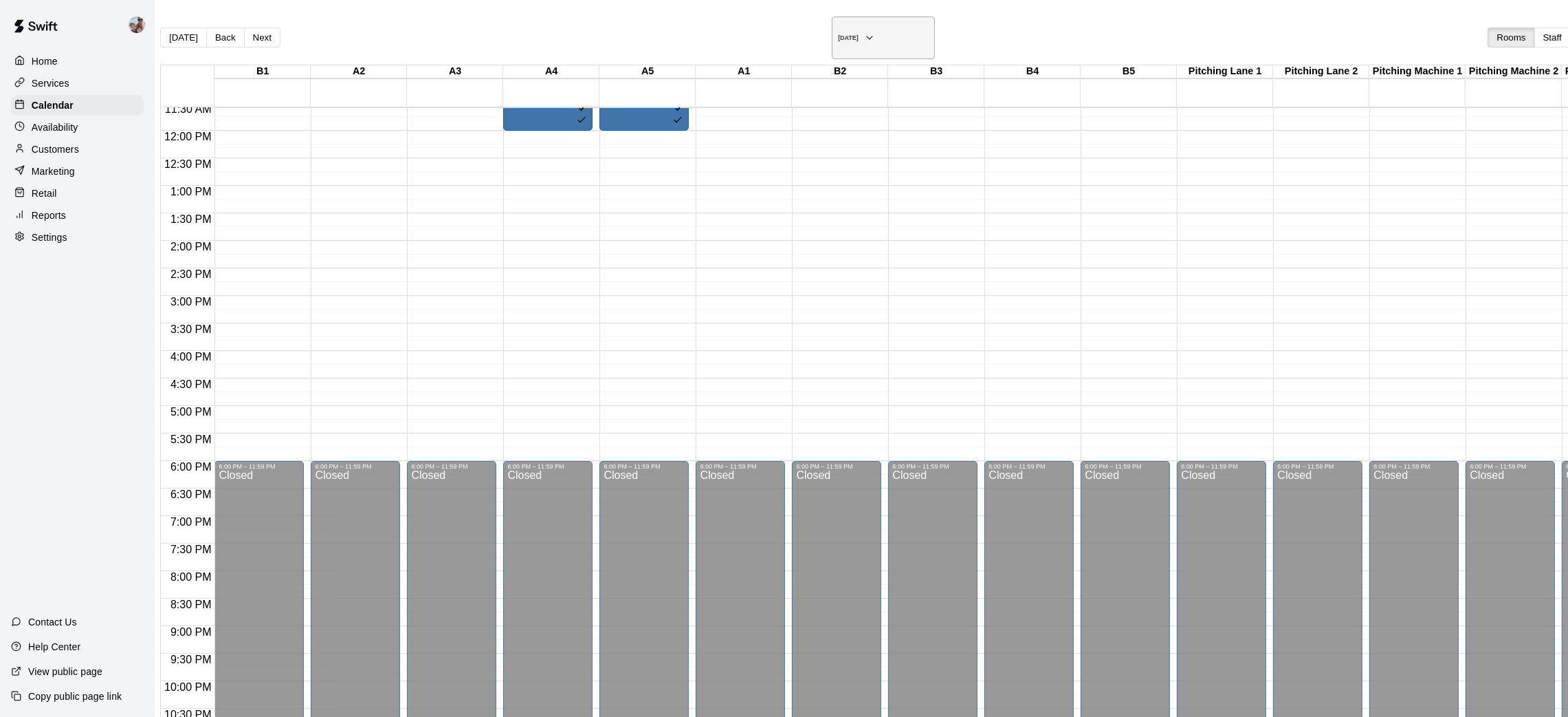
click at [864, 30] on icon "button" at bounding box center [869, 38] width 11 height 17
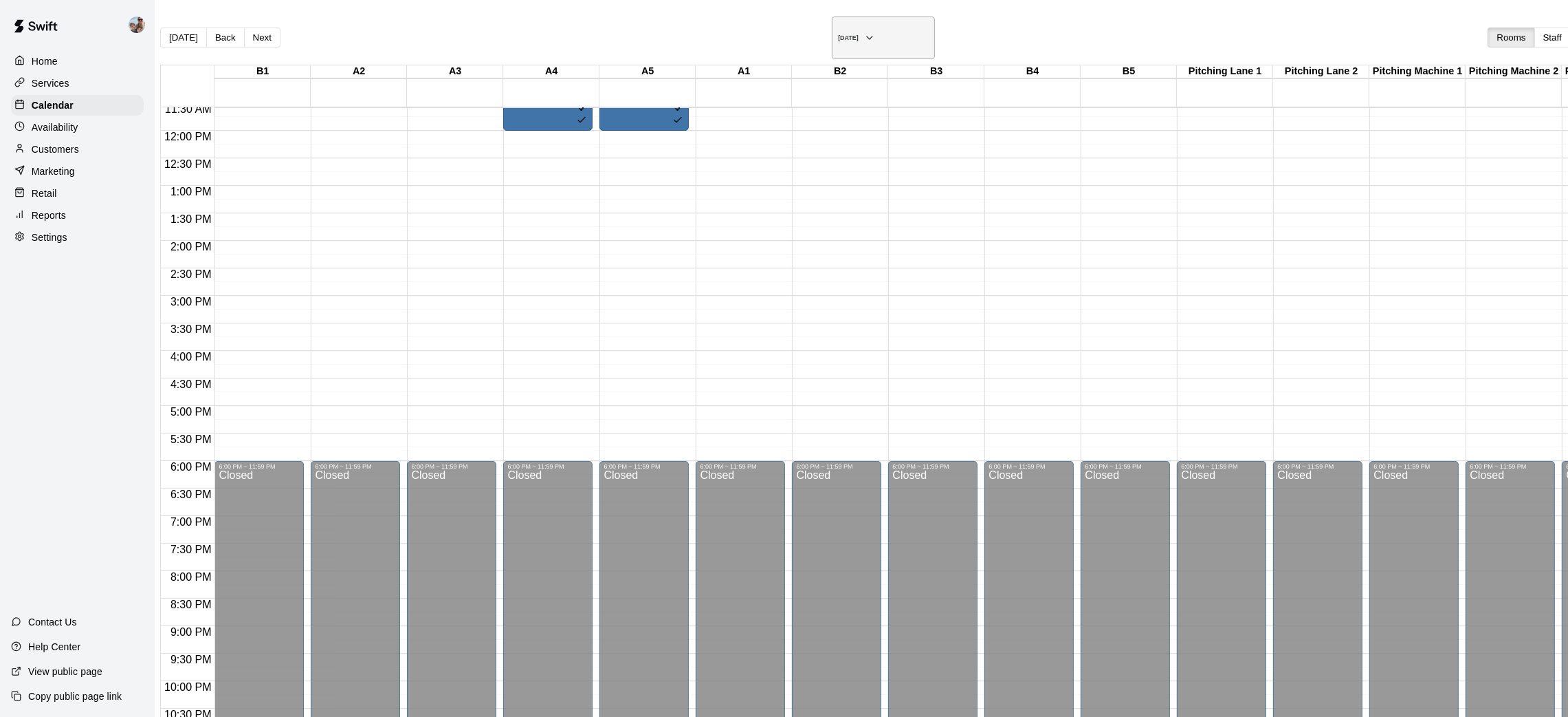
click at [832, 33] on button "[DATE]" at bounding box center [883, 37] width 103 height 42
